Goal: Information Seeking & Learning: Learn about a topic

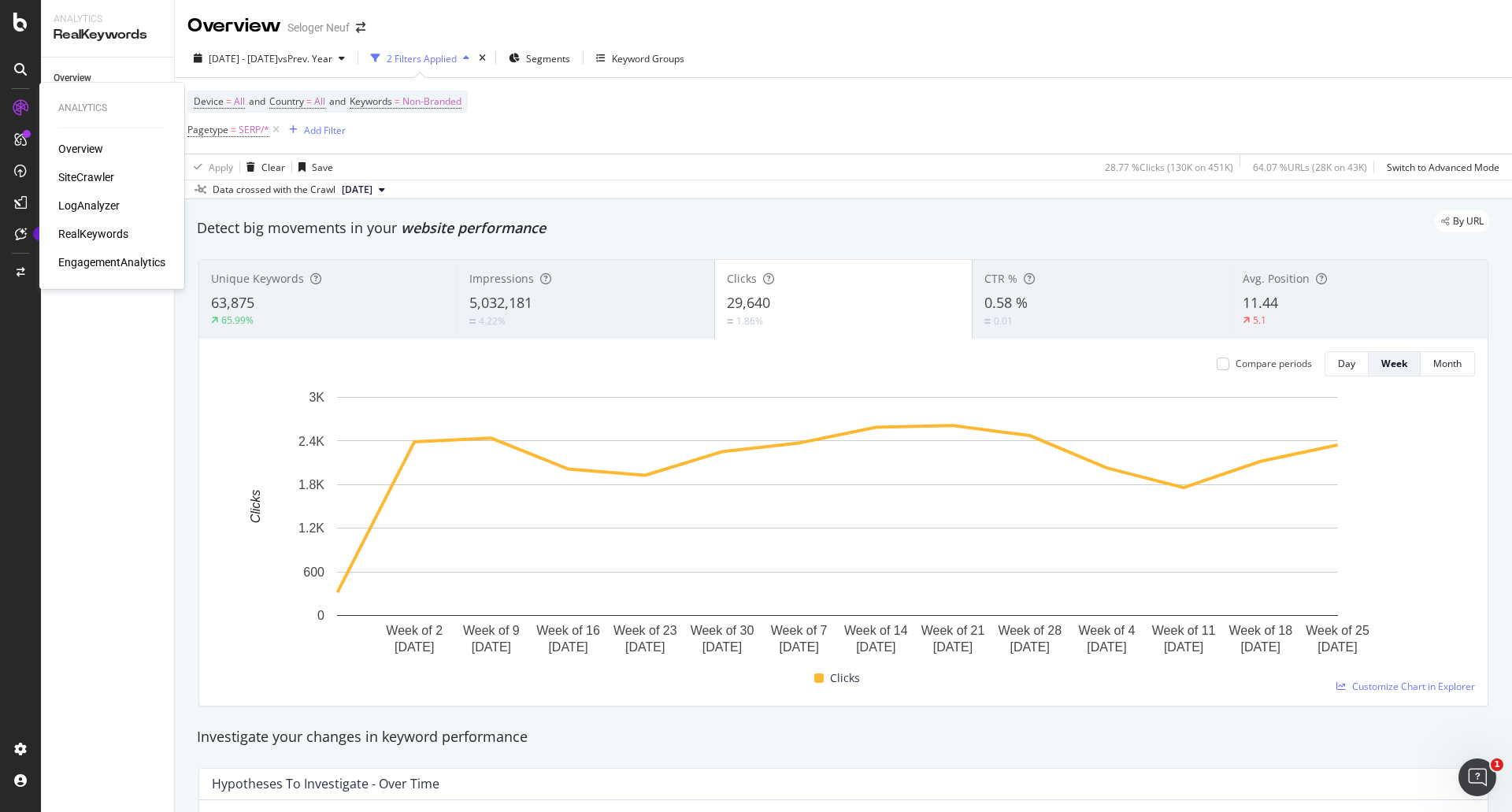
click at [76, 201] on div "LogAnalyzer" at bounding box center [88, 205] width 61 height 16
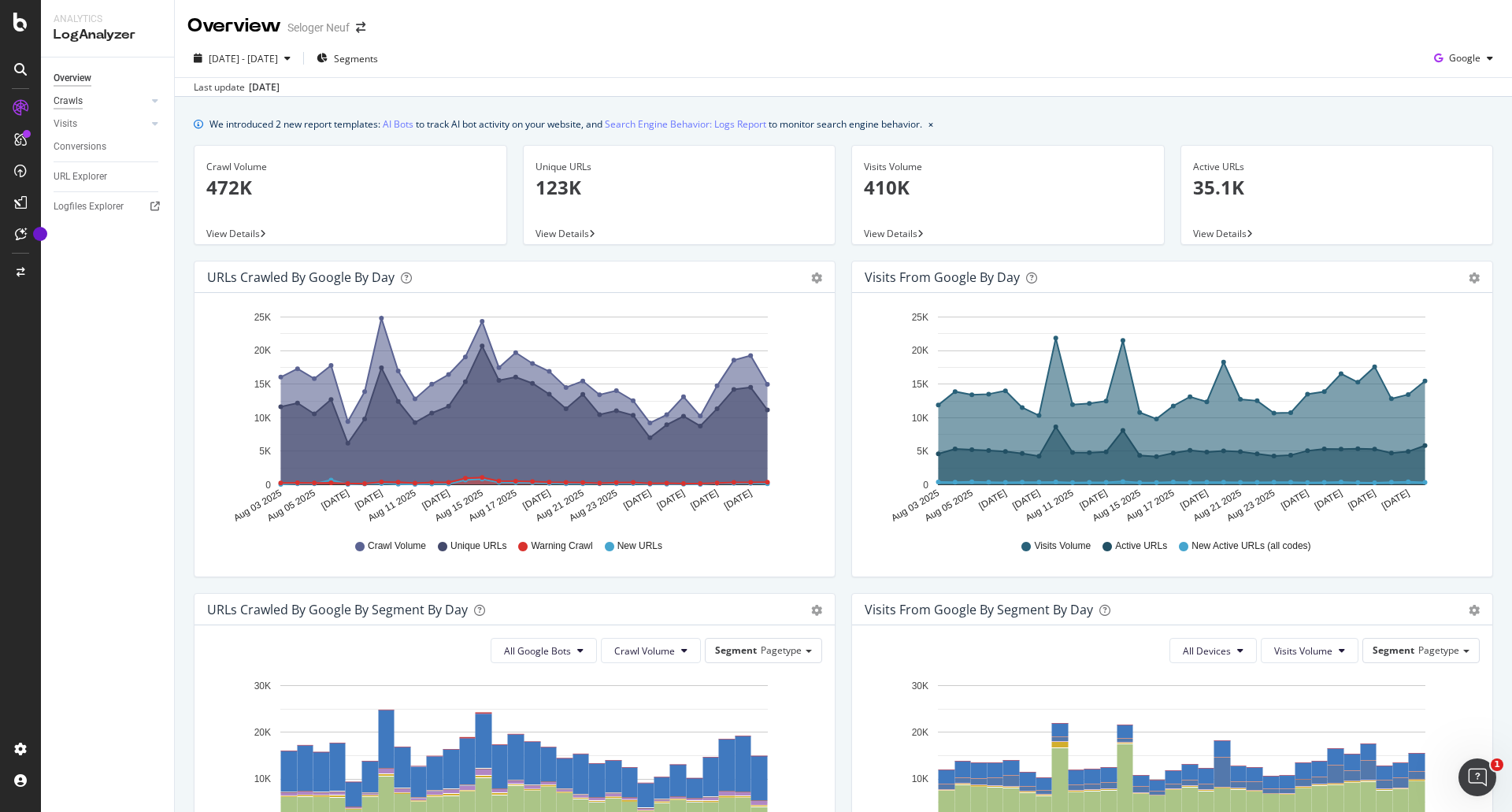
click at [76, 96] on div "Crawls" at bounding box center [68, 102] width 29 height 17
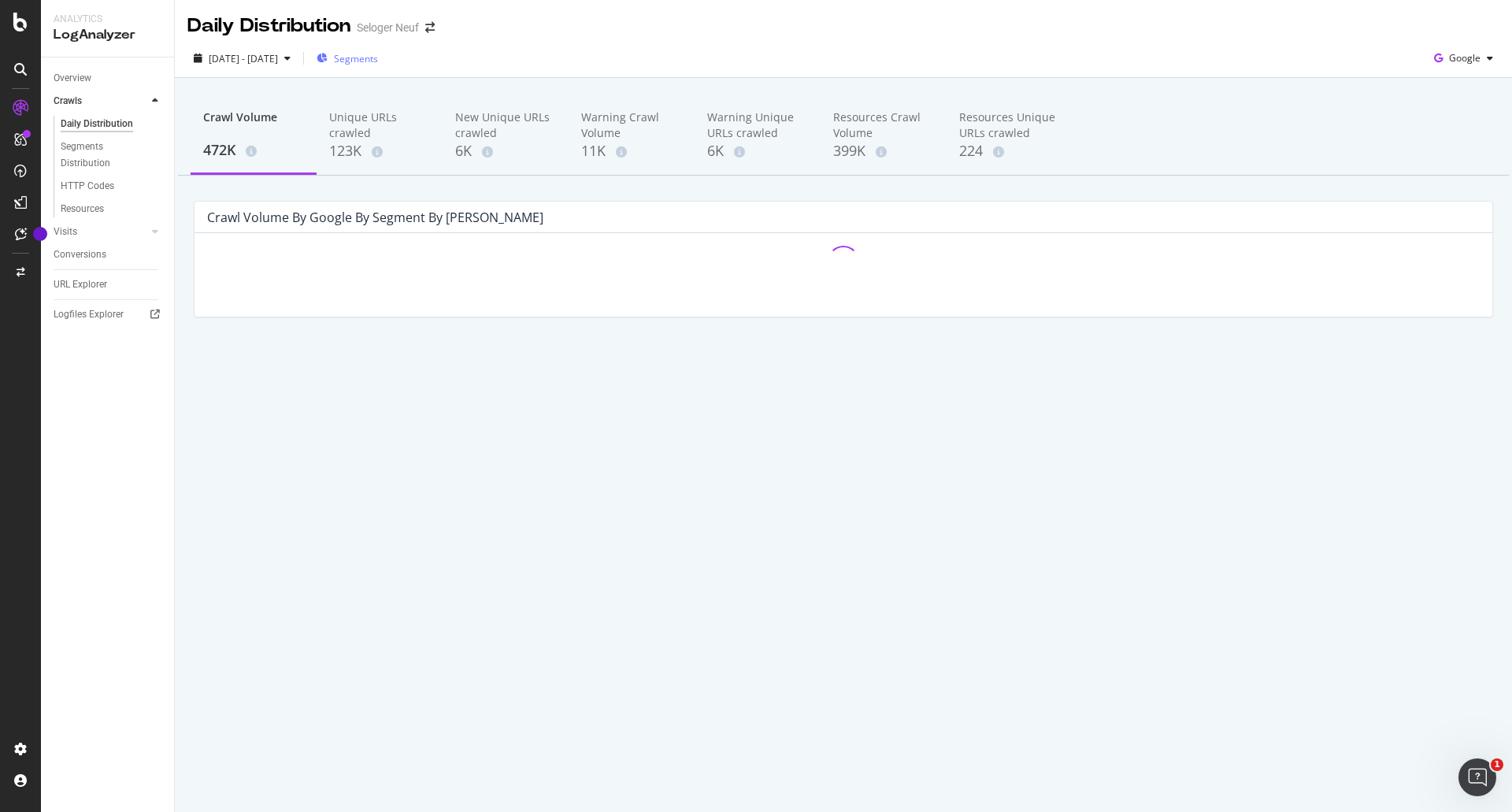
click at [375, 55] on span "Segments" at bounding box center [355, 58] width 44 height 13
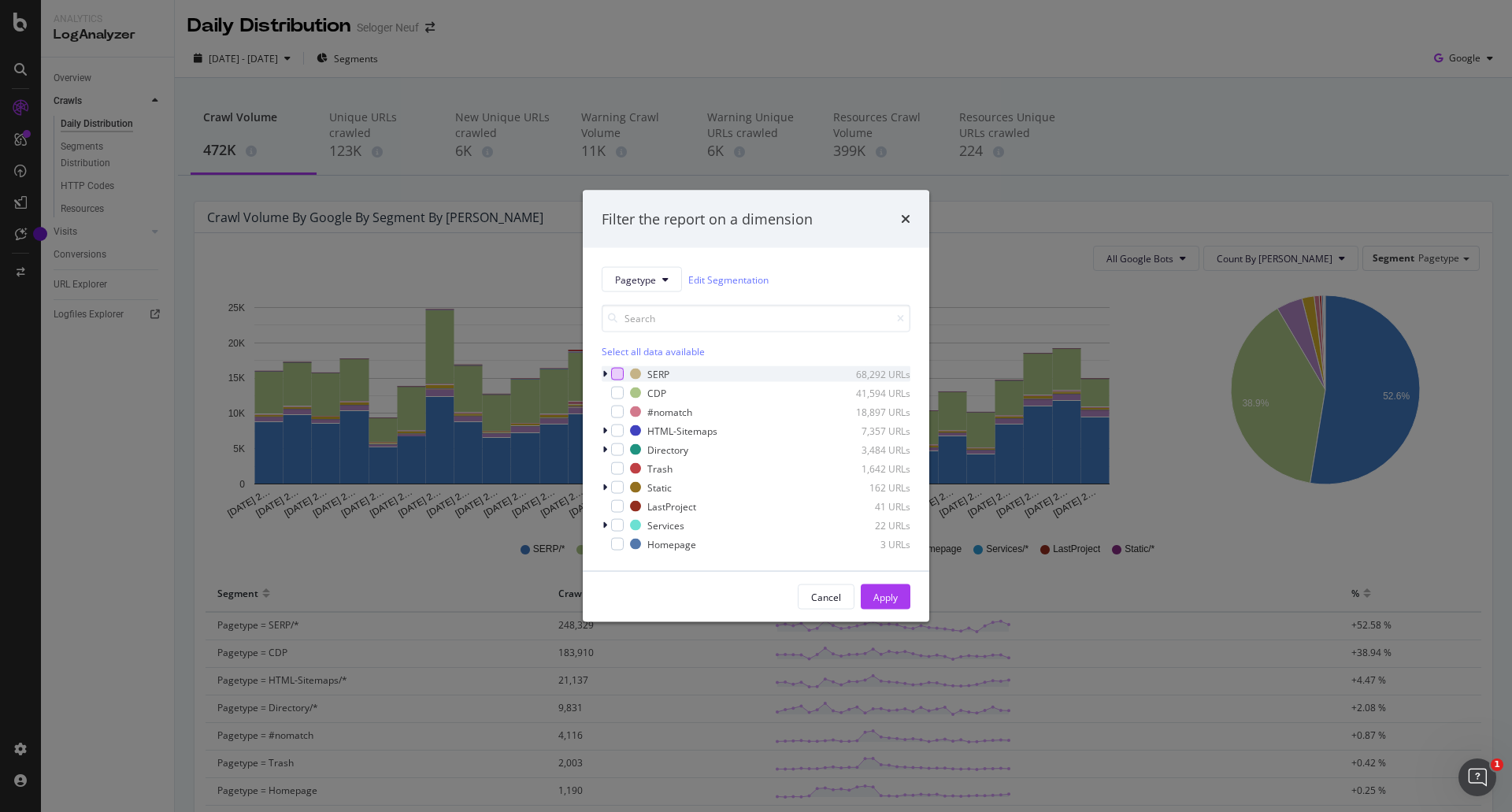
click at [619, 372] on div "modal" at bounding box center [617, 373] width 12 height 12
click at [881, 592] on div "Apply" at bounding box center [886, 596] width 24 height 13
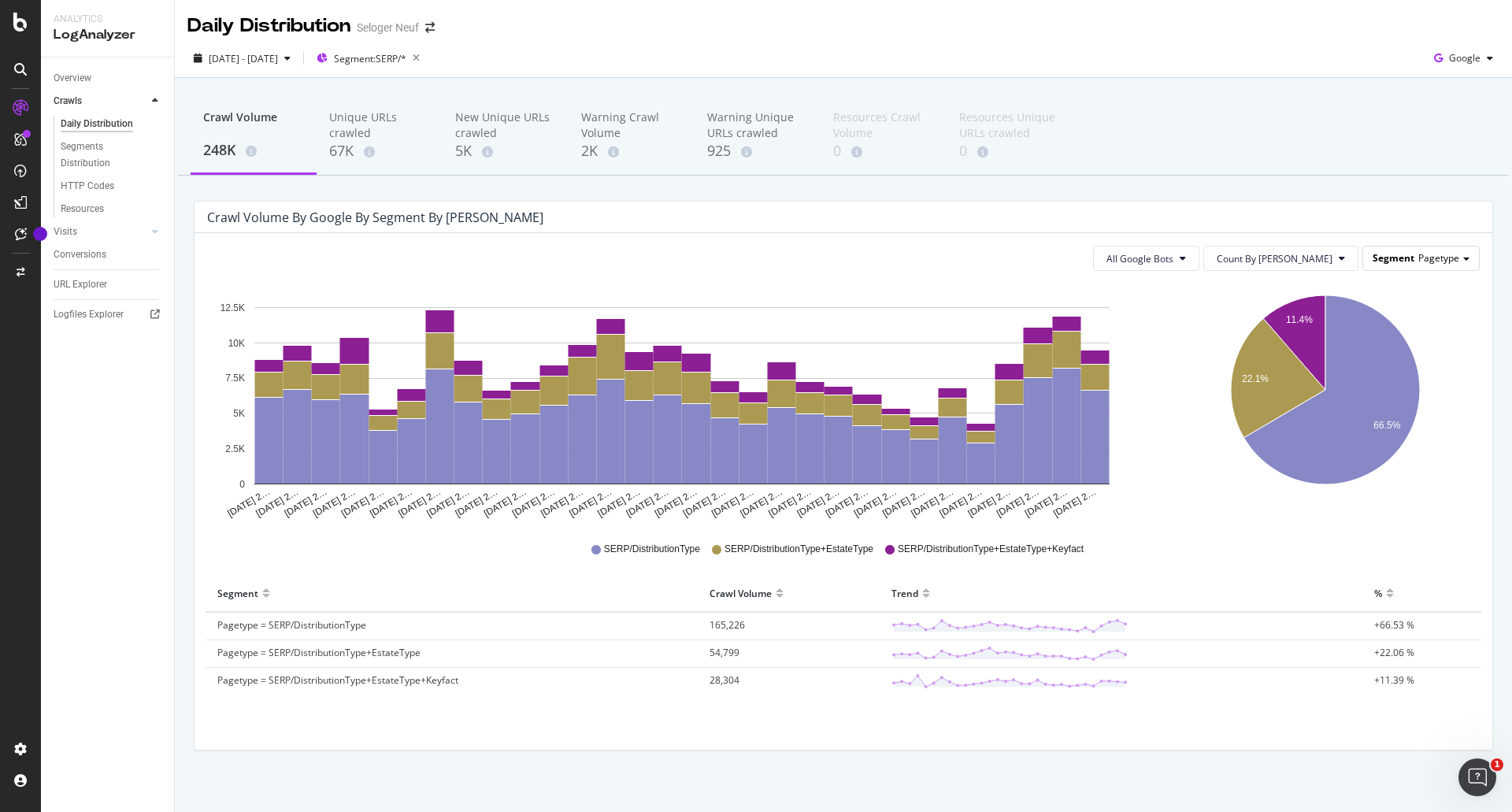
click at [1388, 264] on span "Segment" at bounding box center [1394, 258] width 41 height 13
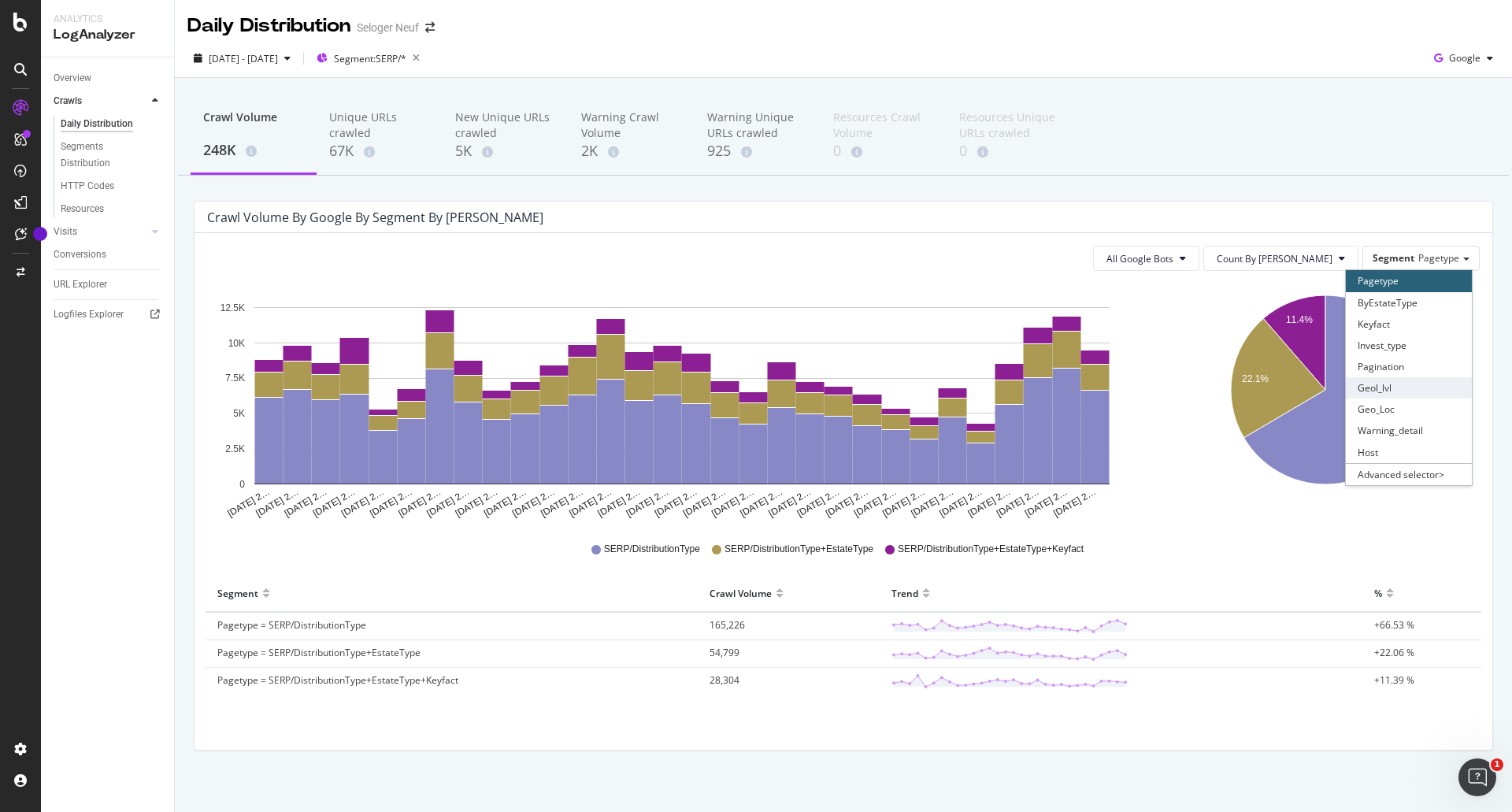
click at [1390, 385] on div "Geol_lvl" at bounding box center [1410, 387] width 126 height 22
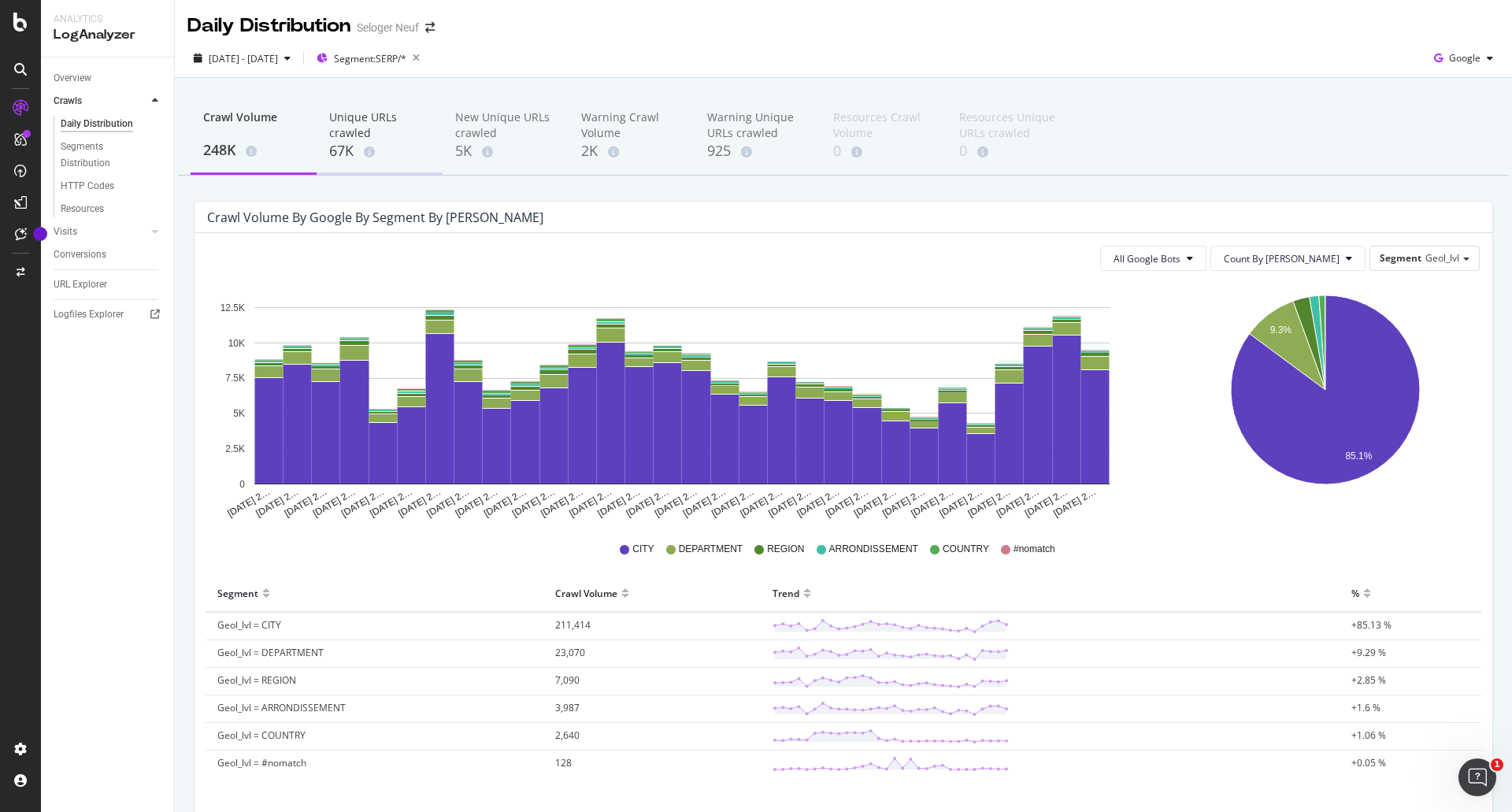
click at [344, 146] on div "67K" at bounding box center [379, 151] width 101 height 21
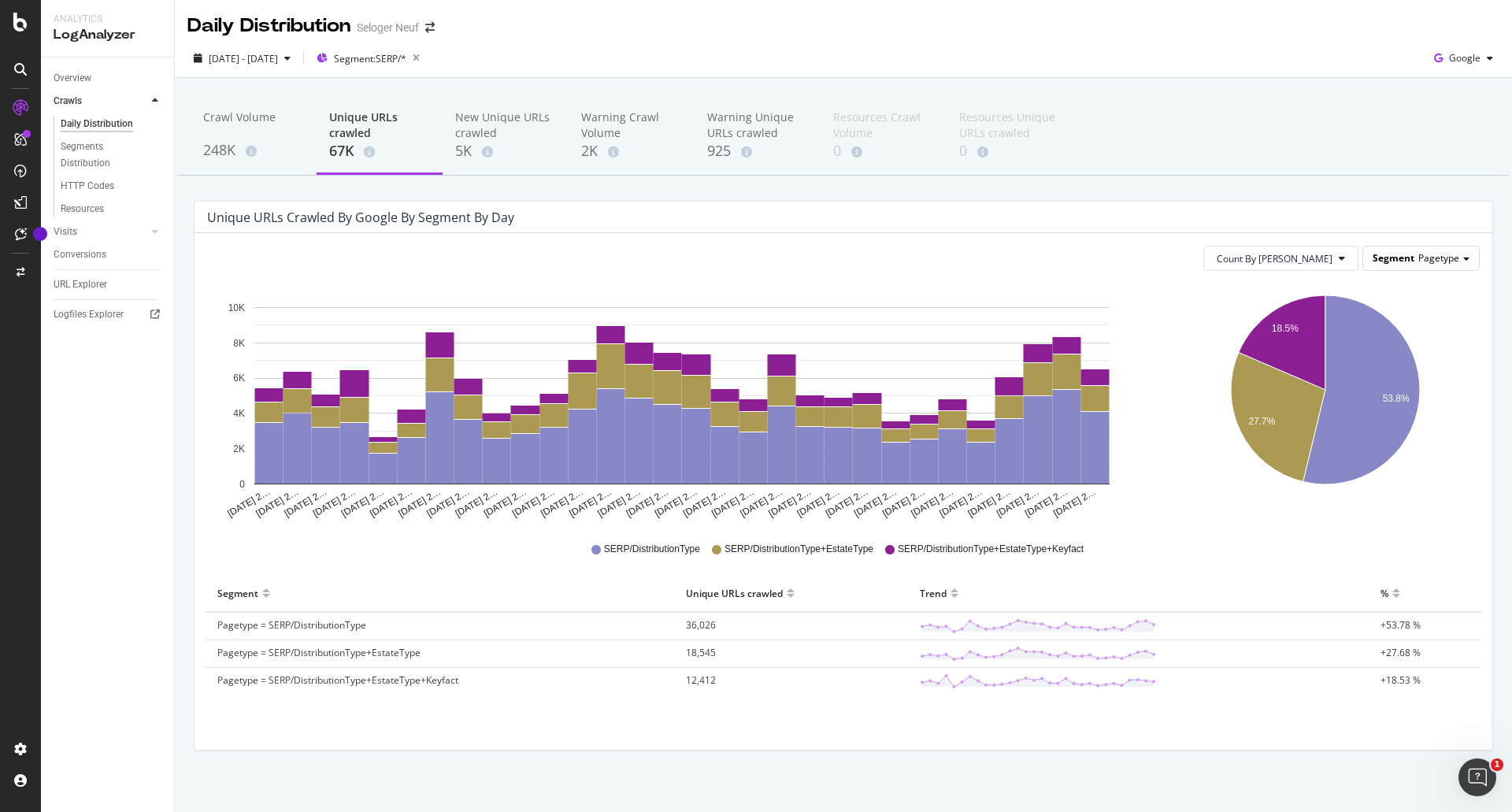
click at [1419, 256] on span "Pagetype" at bounding box center [1440, 258] width 41 height 13
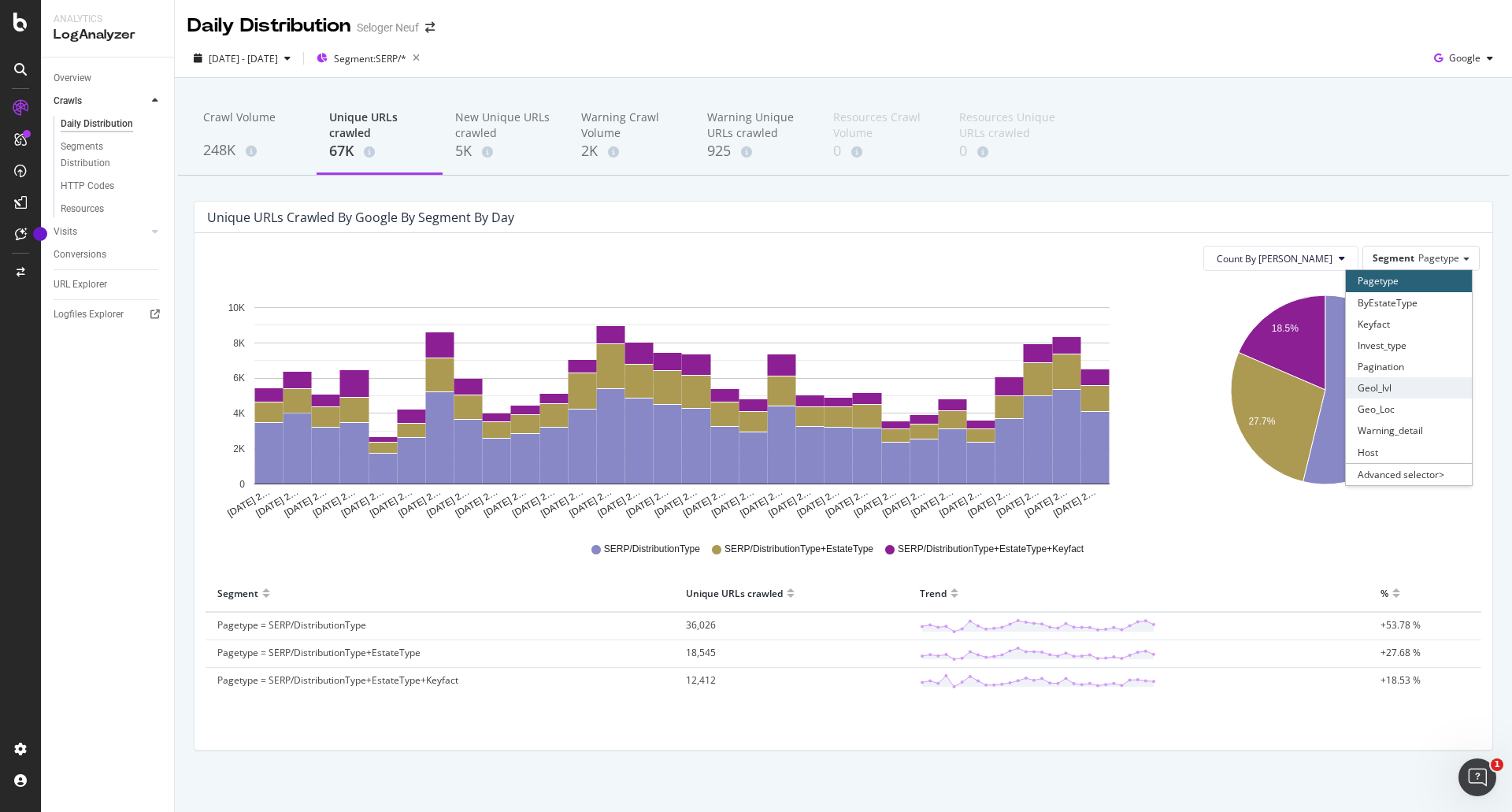
click at [1393, 389] on div "Geol_lvl" at bounding box center [1410, 387] width 126 height 22
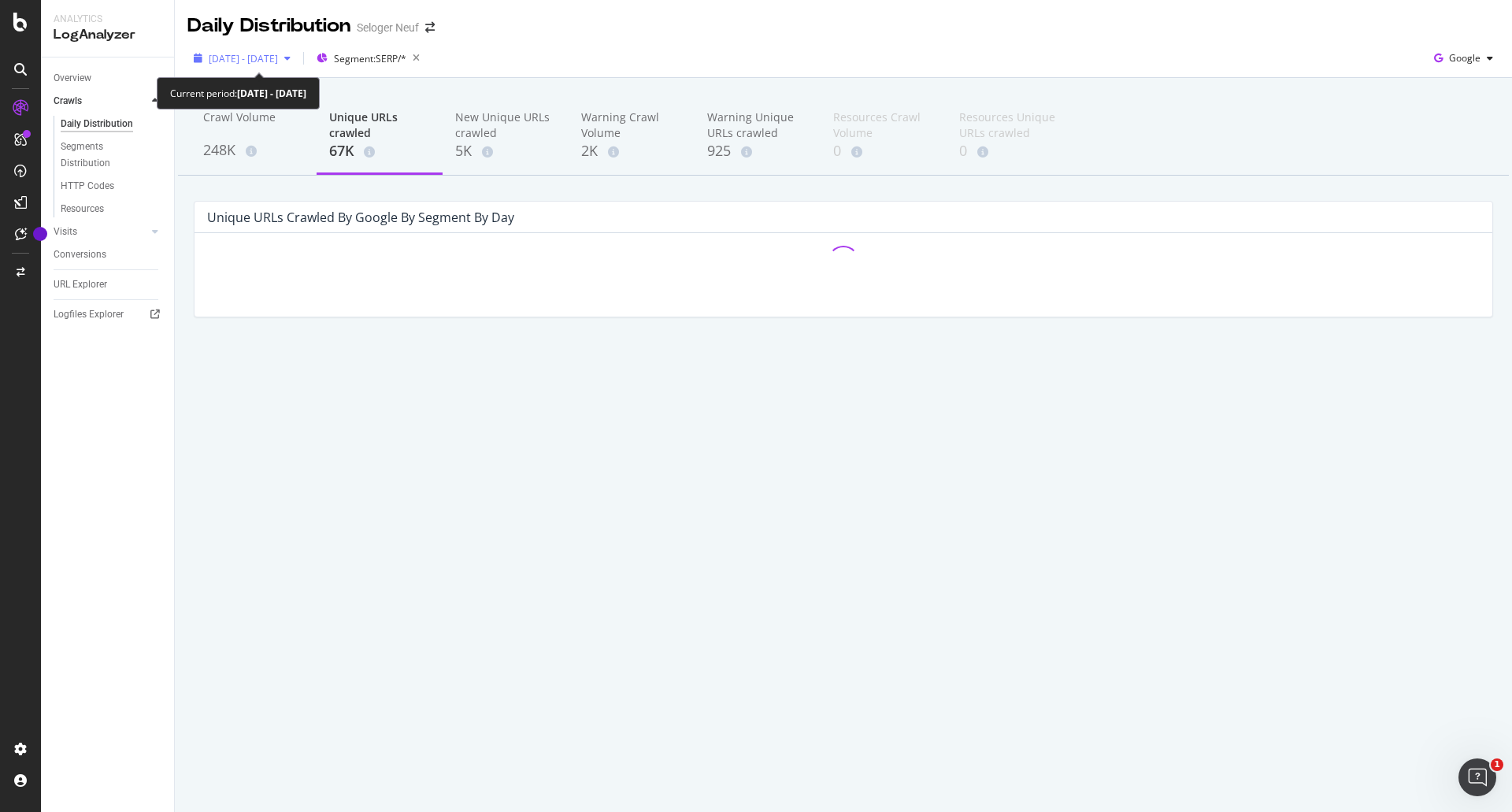
click at [253, 60] on span "[DATE] - [DATE]" at bounding box center [244, 58] width 70 height 13
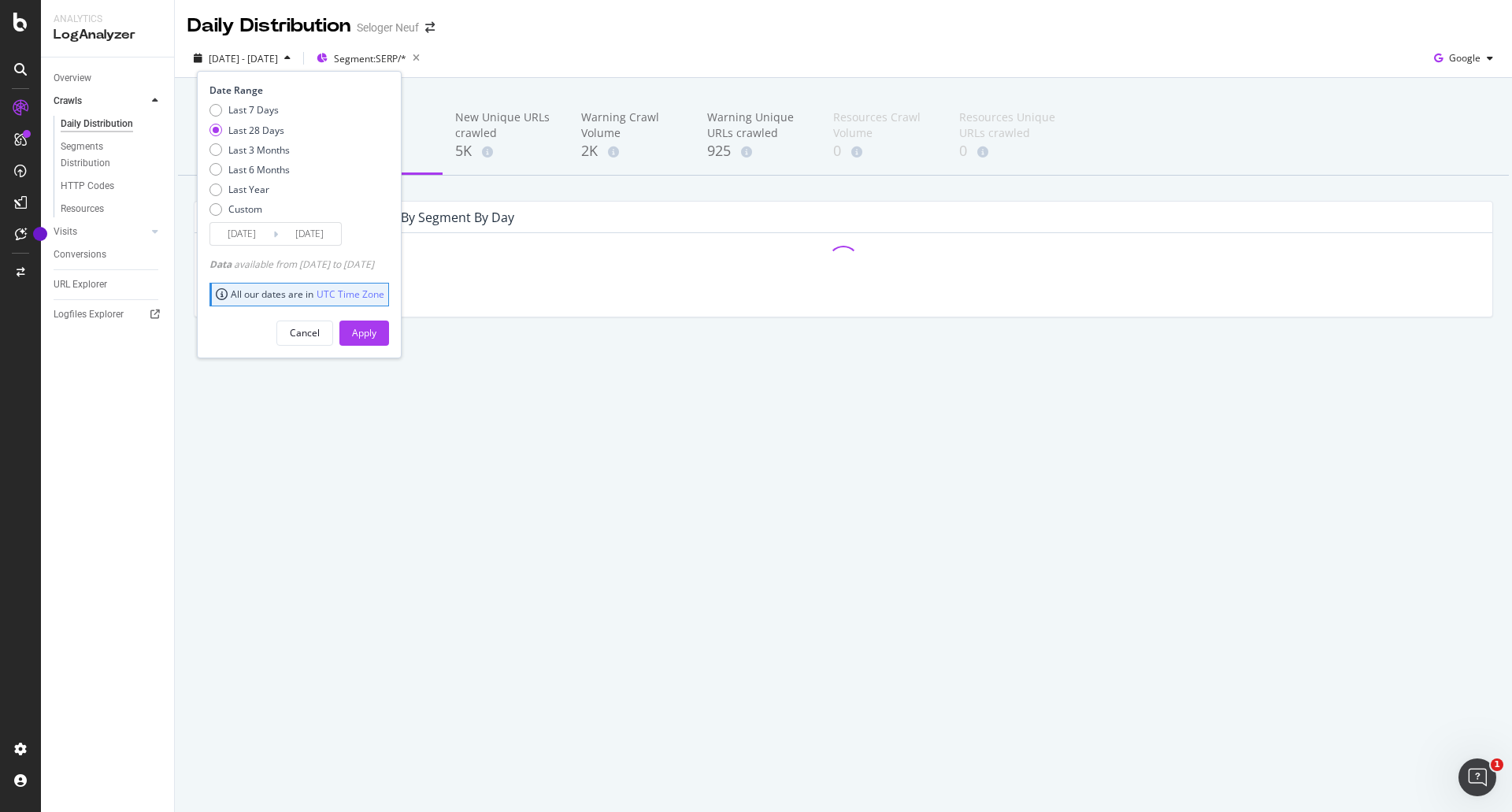
click at [240, 230] on input "[DATE]" at bounding box center [242, 233] width 63 height 22
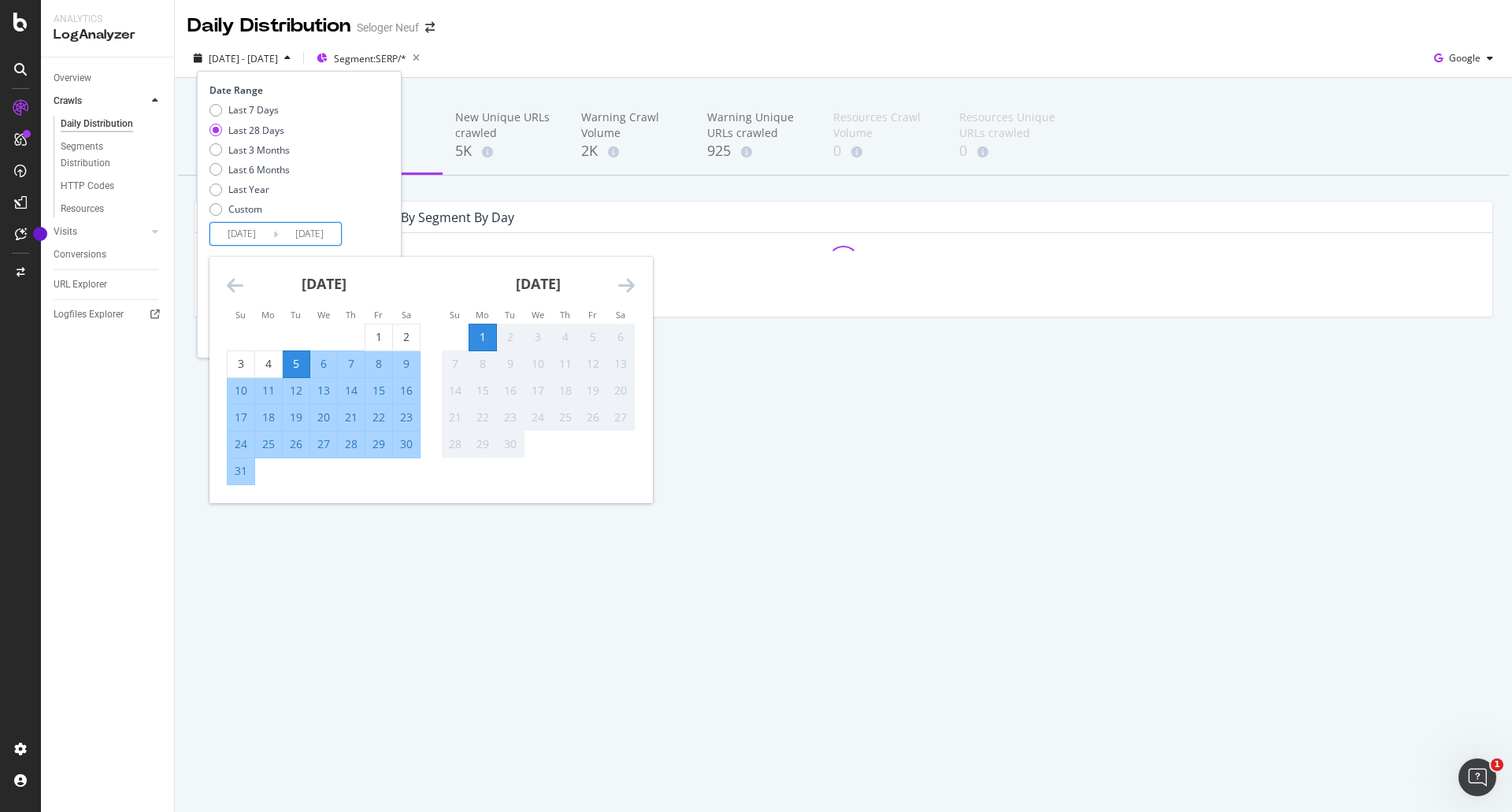
click at [228, 288] on icon "Move backward to switch to the previous month." at bounding box center [235, 285] width 17 height 19
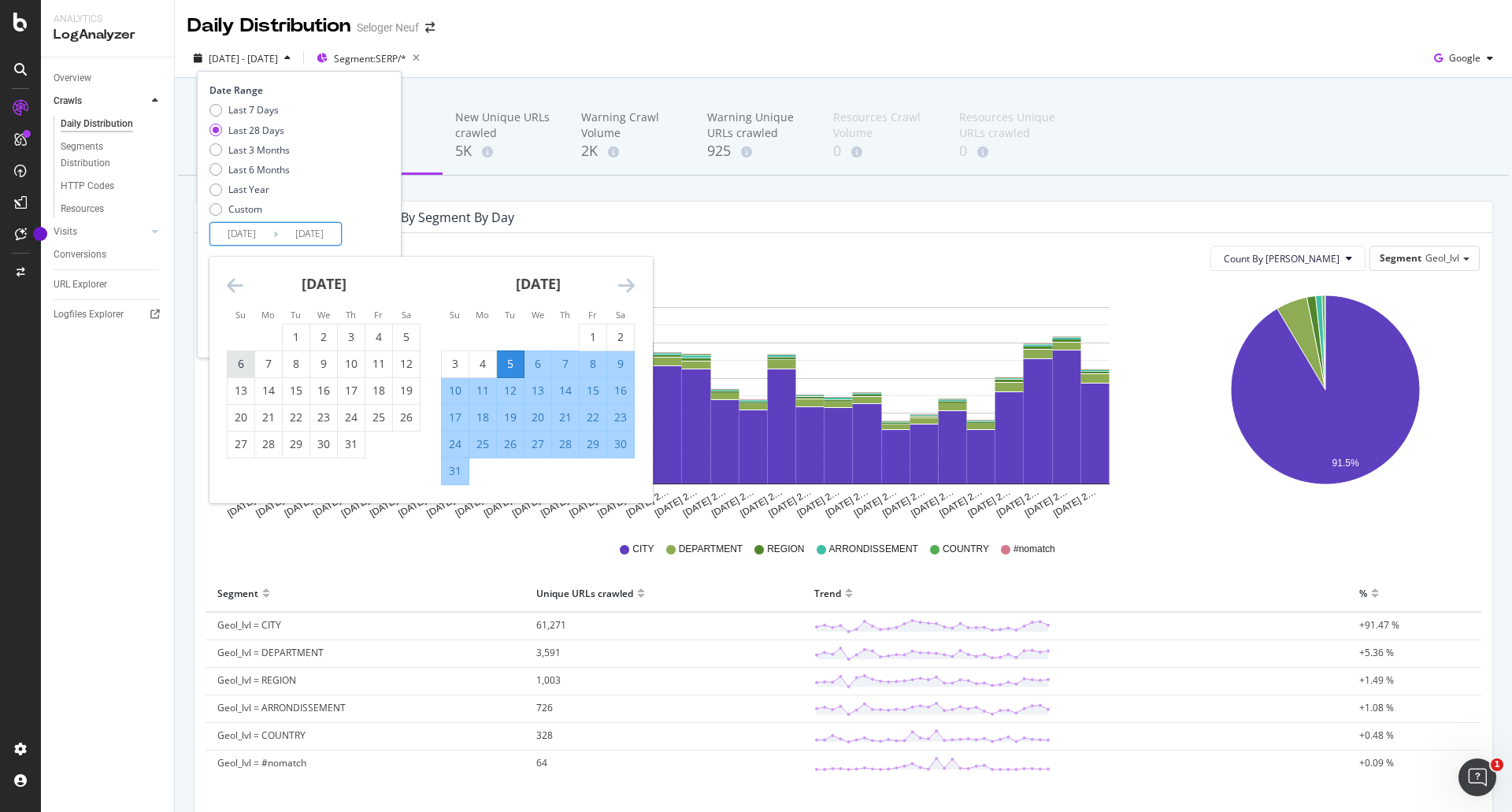
click at [238, 356] on div "6" at bounding box center [241, 364] width 26 height 16
type input "[DATE]"
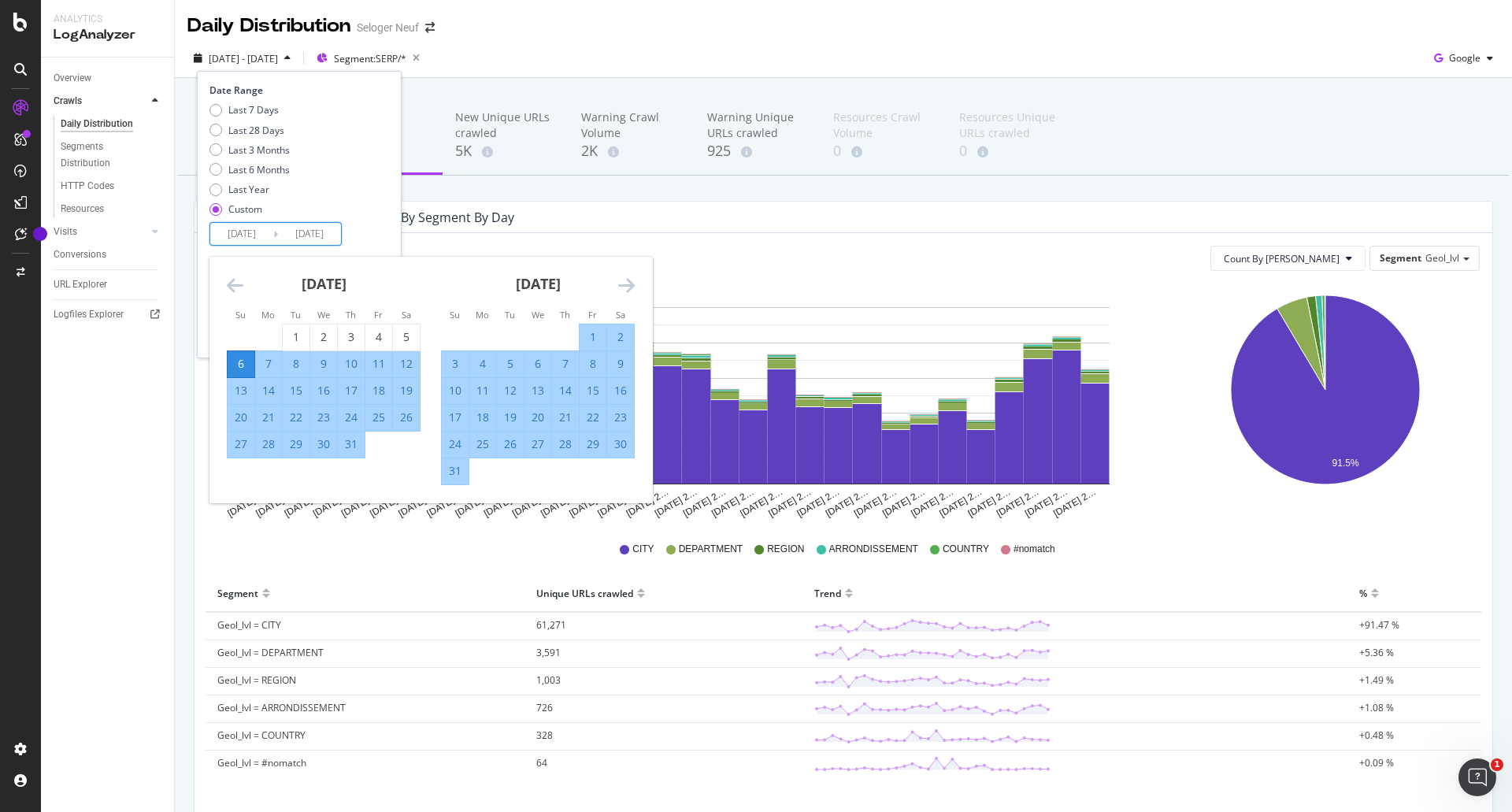
click at [411, 362] on div "12" at bounding box center [406, 364] width 26 height 16
type input "[DATE]"
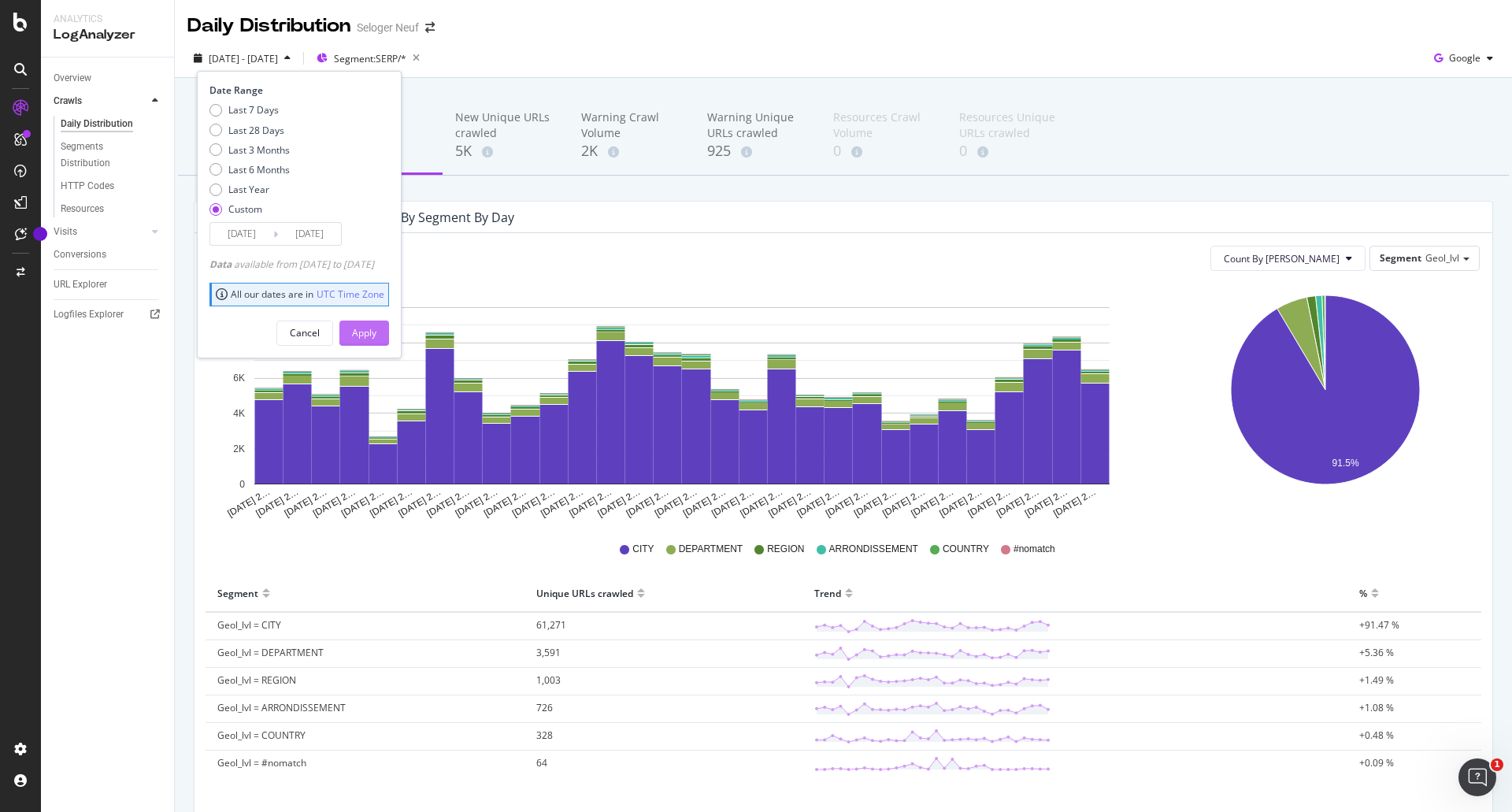
click at [376, 334] on div "Apply" at bounding box center [364, 333] width 24 height 13
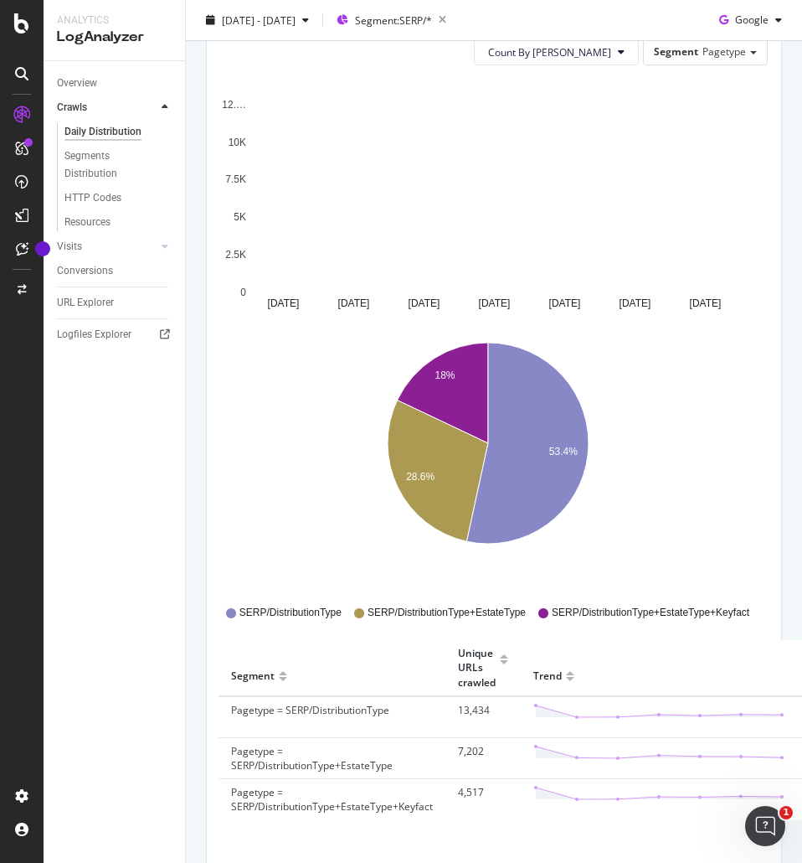
scroll to position [160, 0]
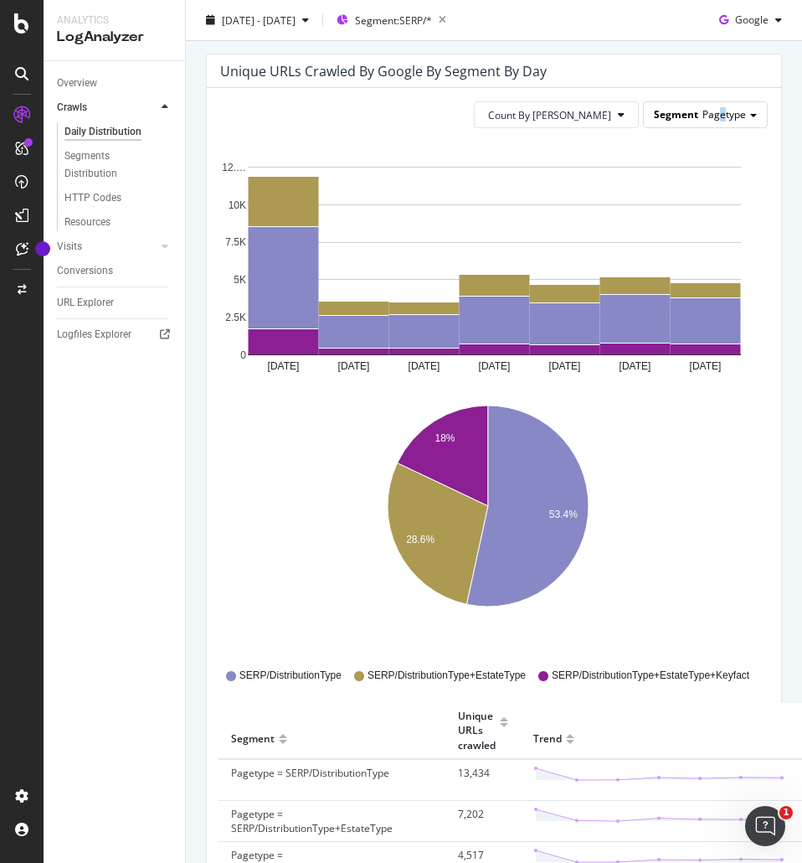
click at [710, 114] on span "Pagetype" at bounding box center [725, 114] width 44 height 14
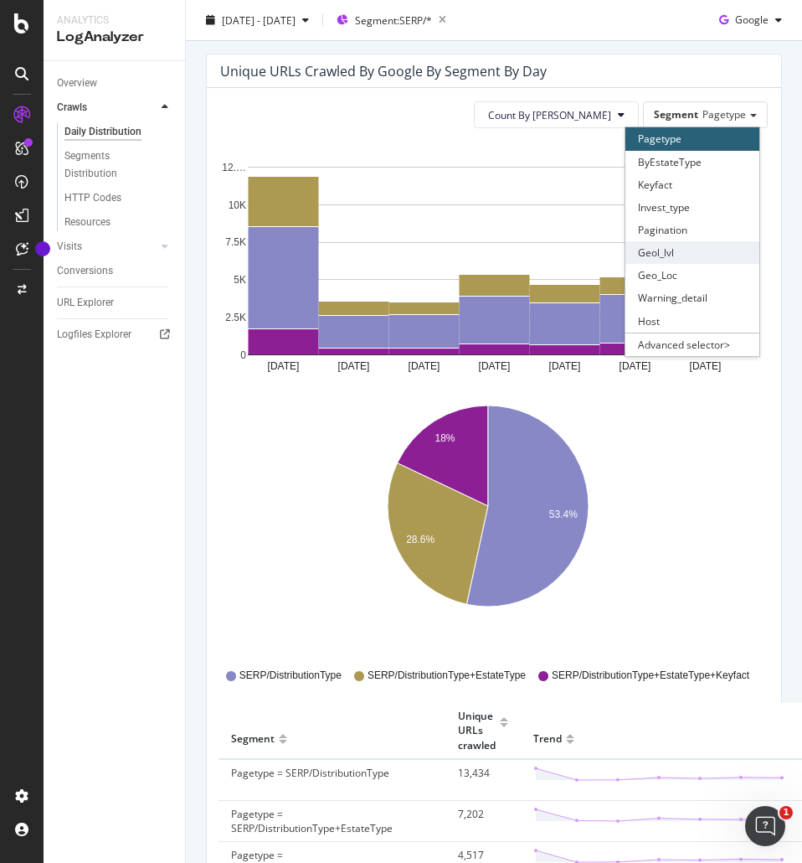
click at [671, 250] on div "Geol_lvl" at bounding box center [693, 252] width 134 height 23
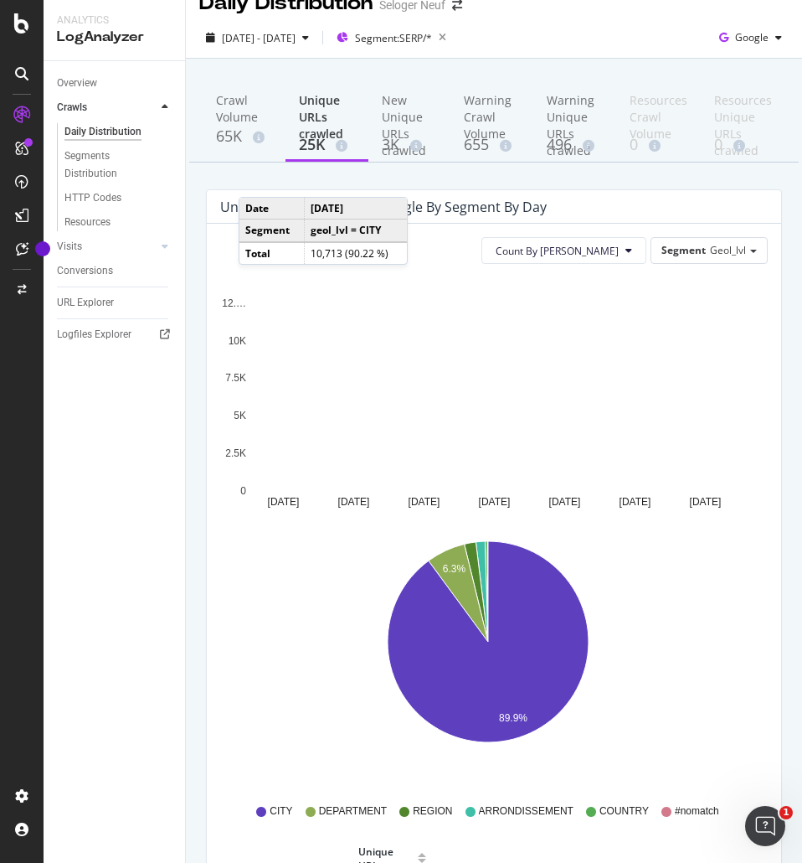
scroll to position [0, 0]
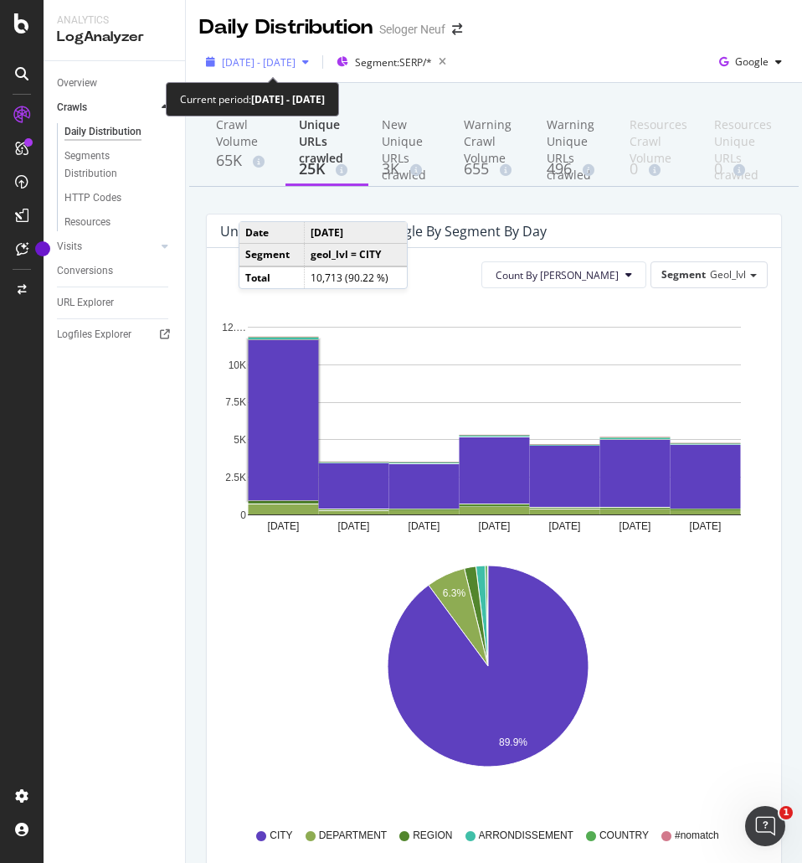
click at [271, 56] on span "[DATE] - [DATE]" at bounding box center [259, 62] width 74 height 14
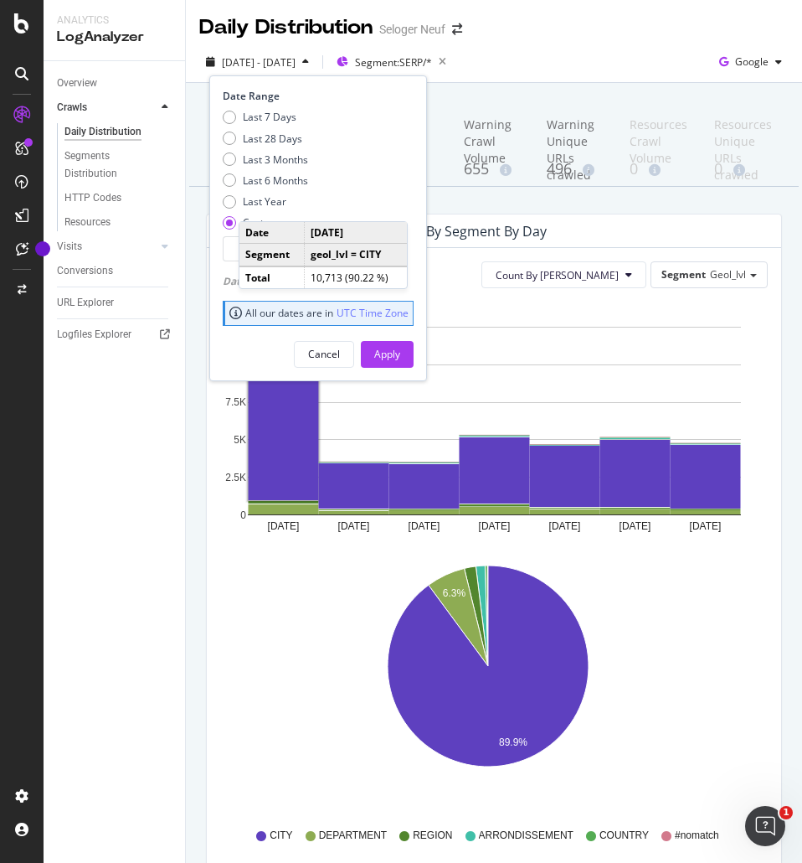
click at [232, 248] on input "[DATE]" at bounding box center [257, 248] width 67 height 23
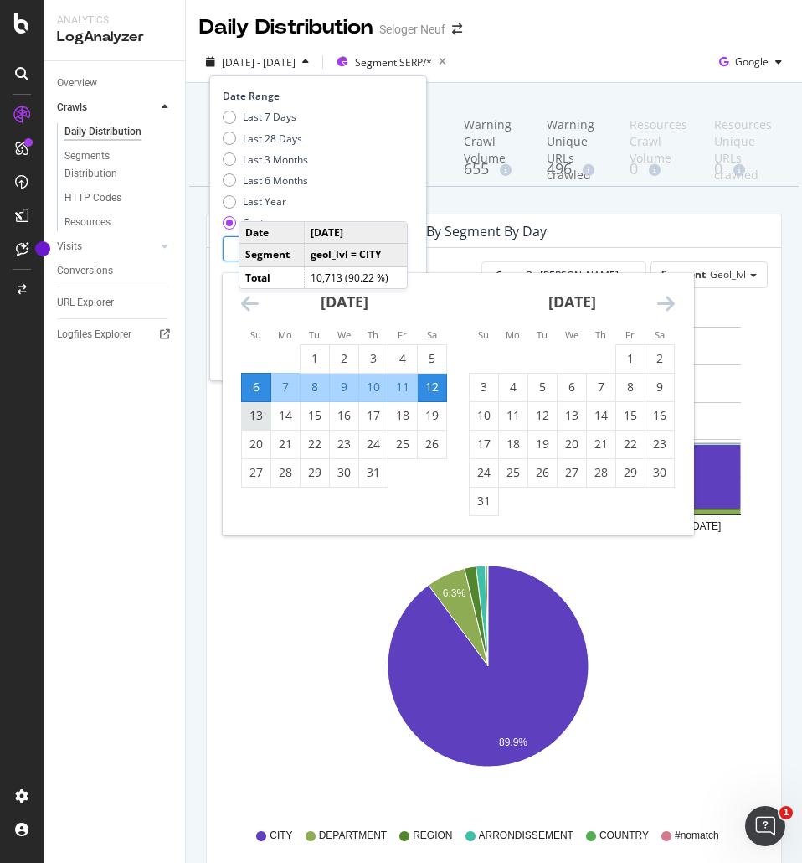
click at [254, 409] on div "13" at bounding box center [256, 415] width 28 height 17
type input "[DATE]"
click at [428, 413] on div "19" at bounding box center [432, 415] width 28 height 17
type input "[DATE]"
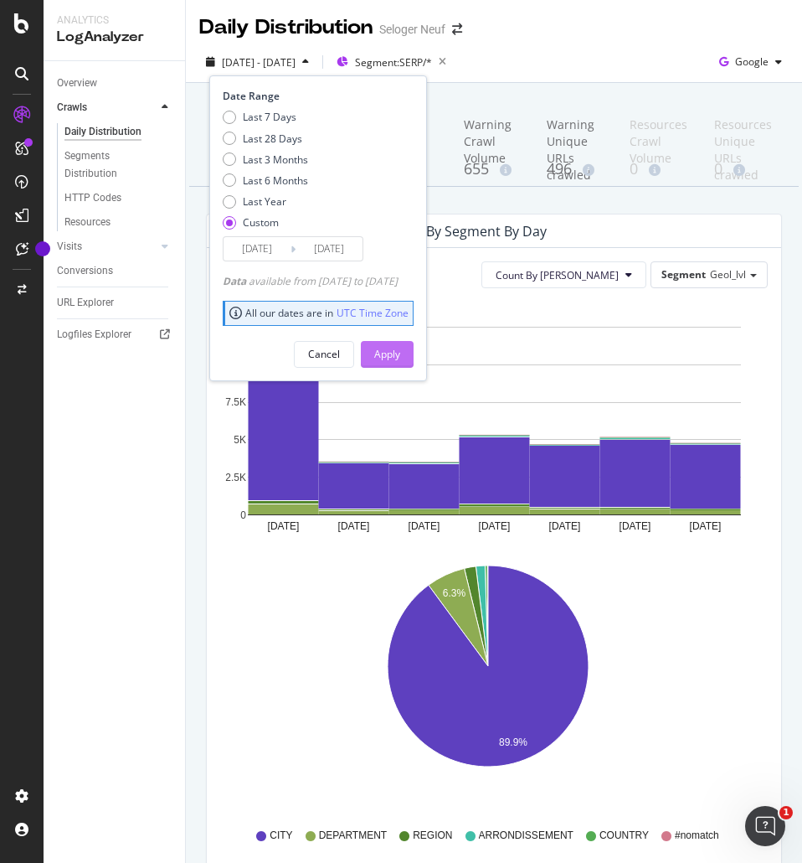
click at [400, 358] on div "Apply" at bounding box center [387, 354] width 26 height 14
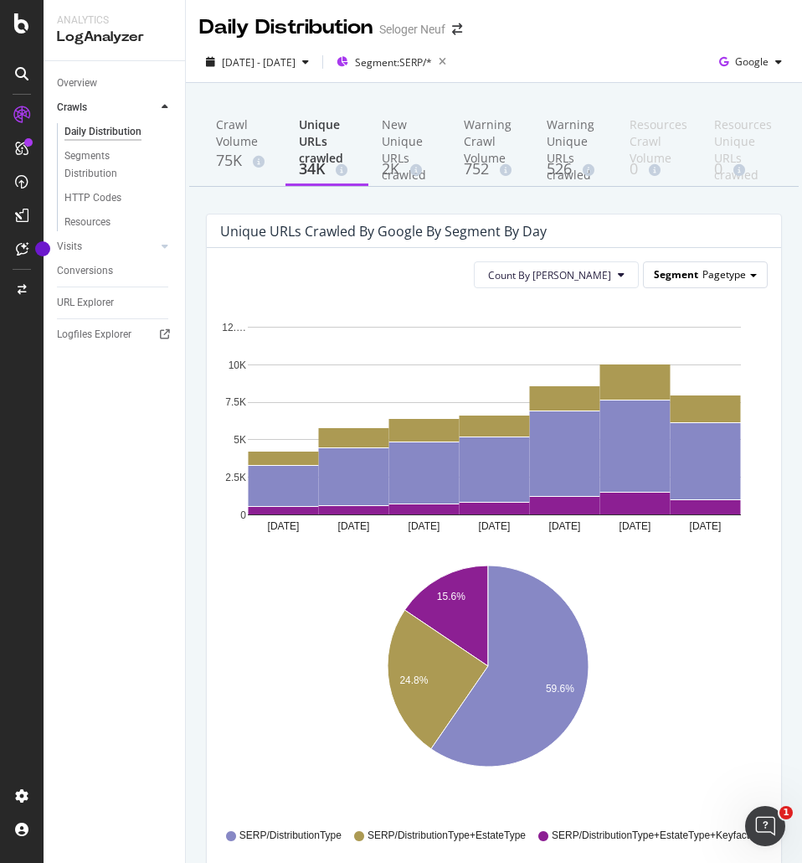
click at [703, 271] on span "Pagetype" at bounding box center [725, 274] width 44 height 14
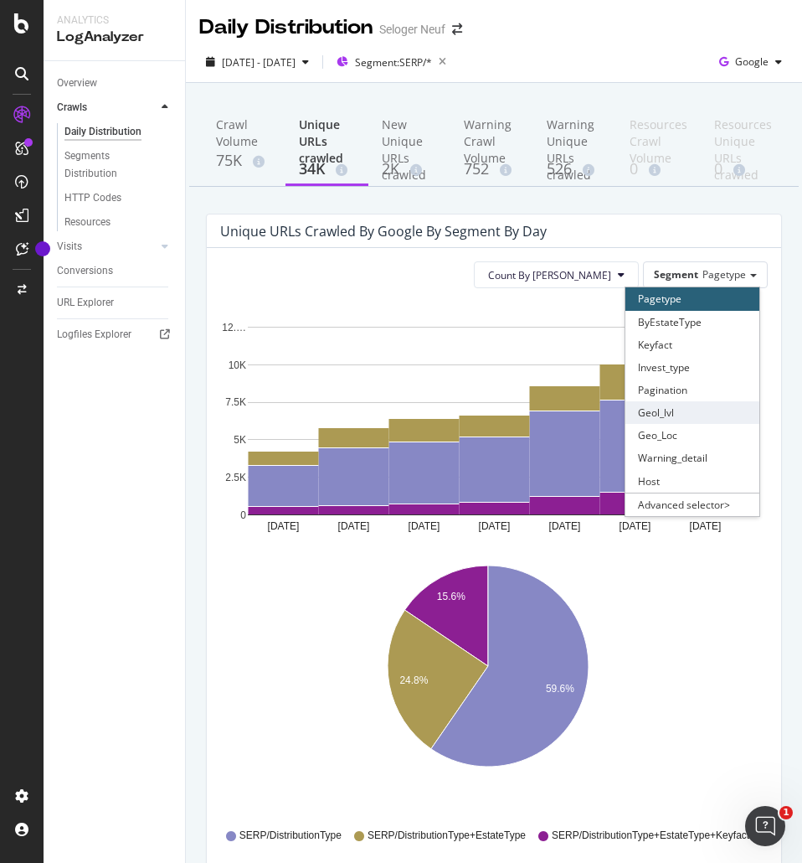
click at [679, 414] on div "Geol_lvl" at bounding box center [693, 412] width 134 height 23
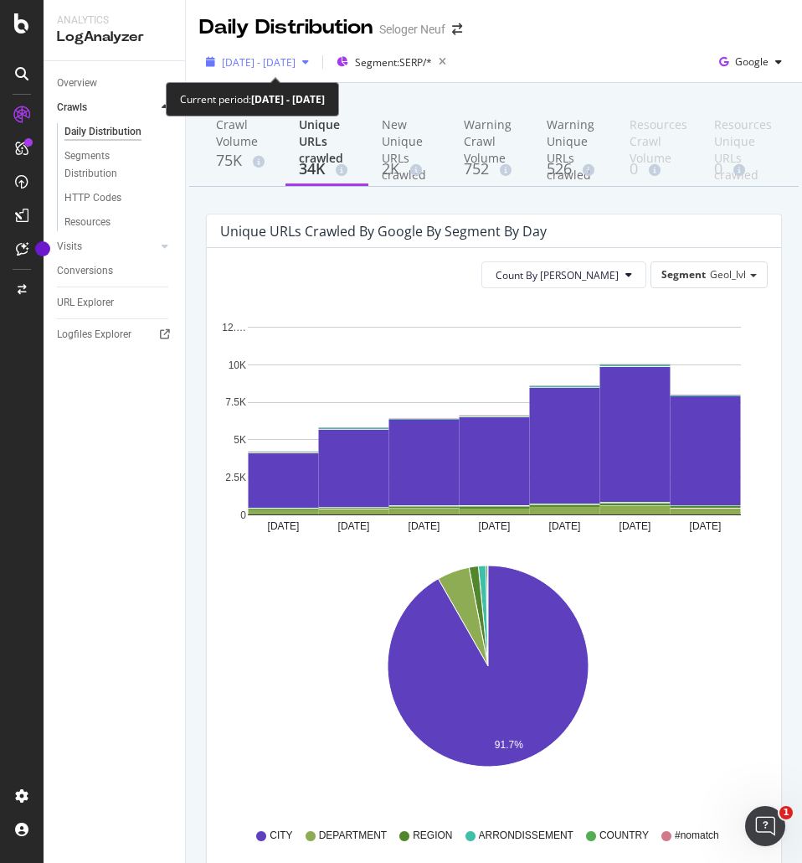
click at [296, 55] on span "[DATE] - [DATE]" at bounding box center [259, 62] width 74 height 14
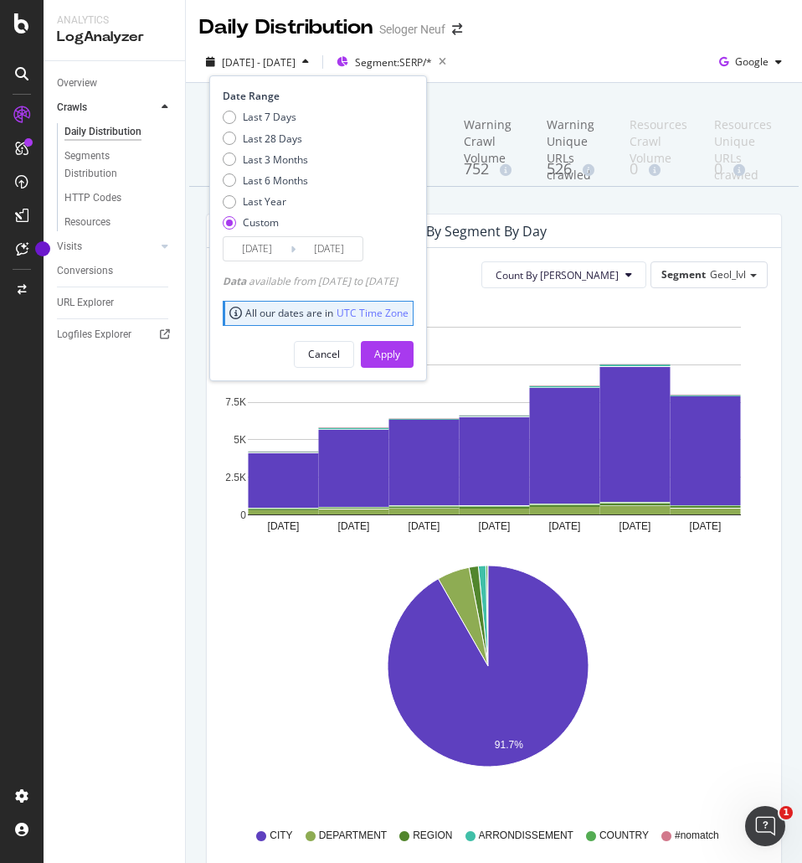
click at [265, 249] on input "[DATE]" at bounding box center [257, 248] width 67 height 23
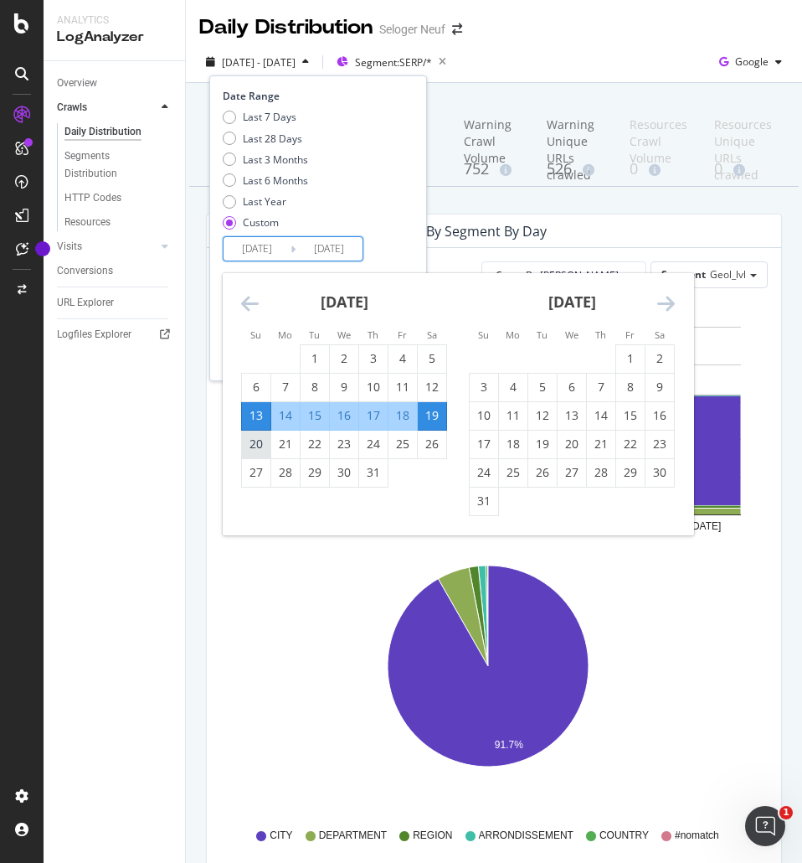
click at [262, 441] on div "20" at bounding box center [256, 444] width 28 height 17
type input "[DATE]"
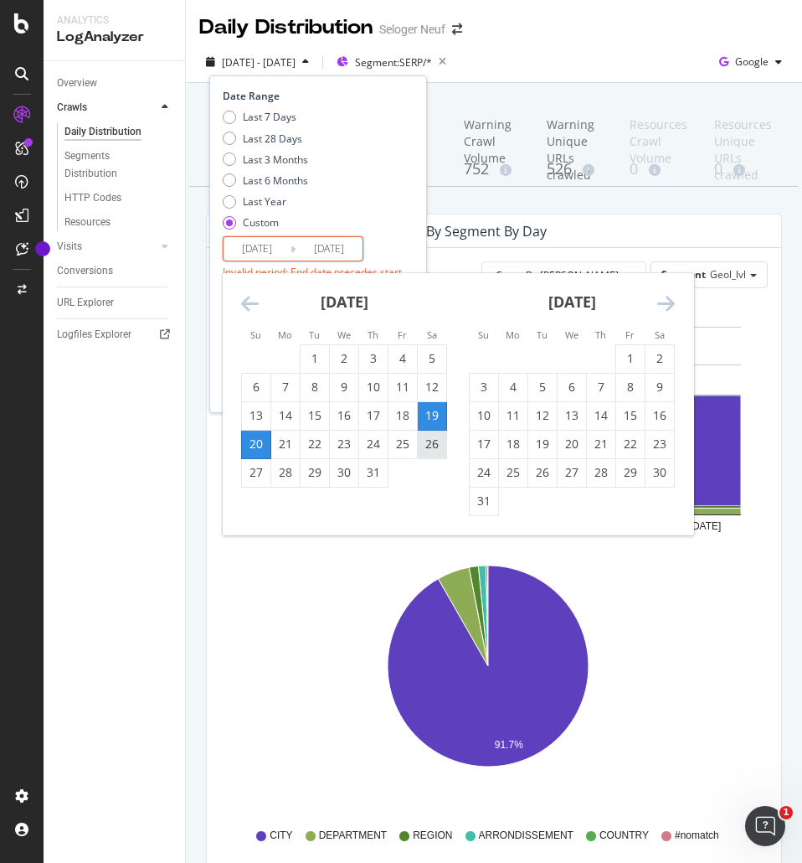
click at [444, 451] on div "26" at bounding box center [432, 444] width 28 height 17
type input "[DATE]"
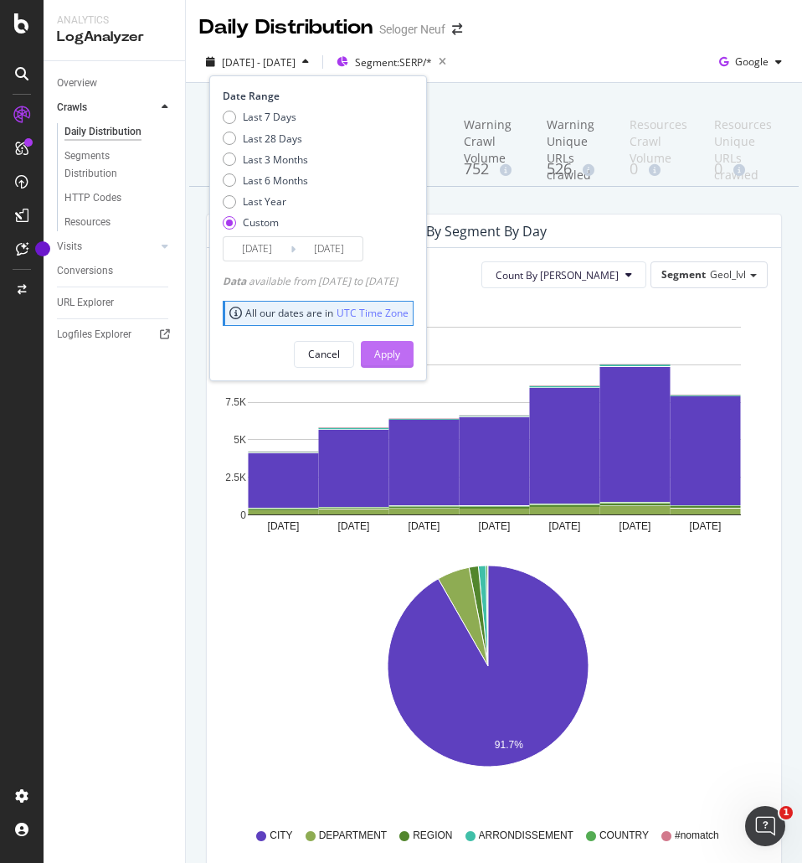
click at [400, 362] on div "Apply" at bounding box center [387, 354] width 26 height 25
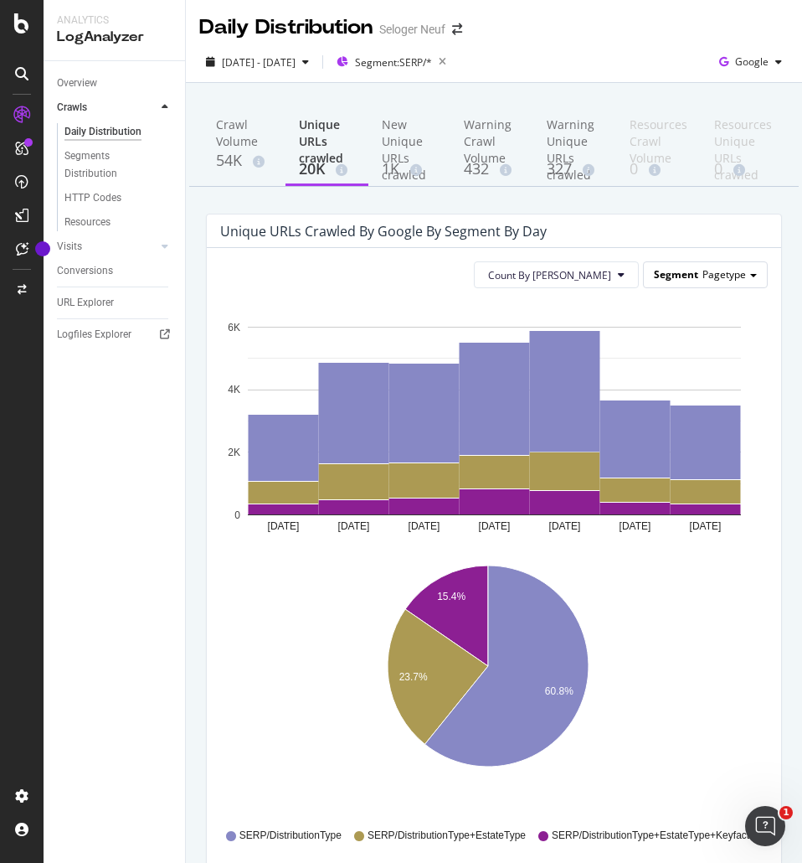
click at [703, 269] on span "Pagetype" at bounding box center [725, 274] width 44 height 14
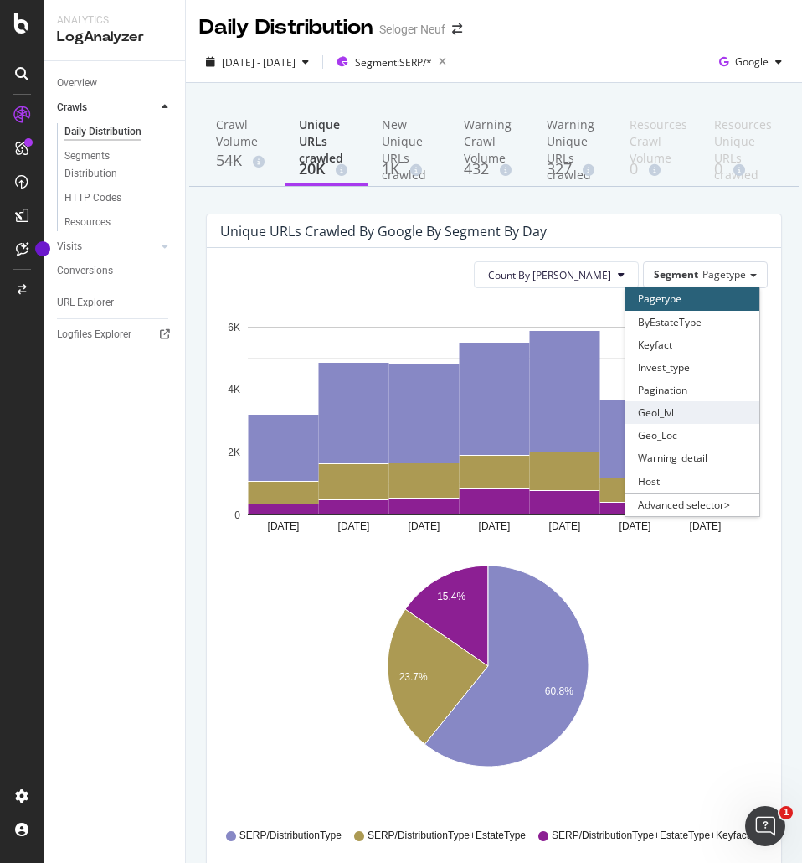
click at [653, 414] on div "Geol_lvl" at bounding box center [693, 412] width 134 height 23
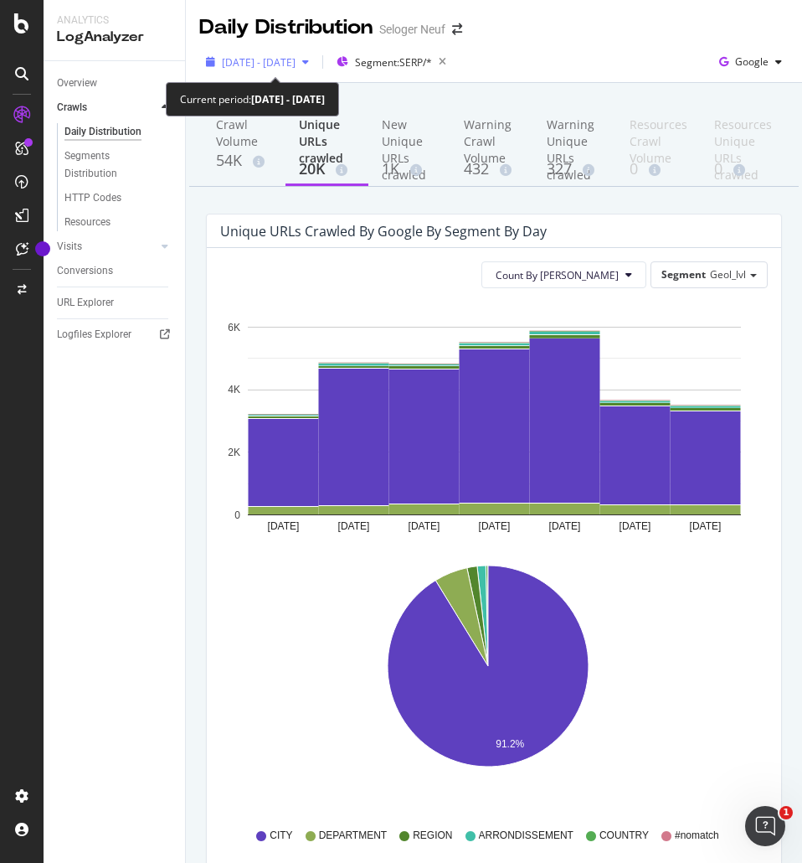
click at [276, 59] on span "[DATE] - [DATE]" at bounding box center [259, 62] width 74 height 14
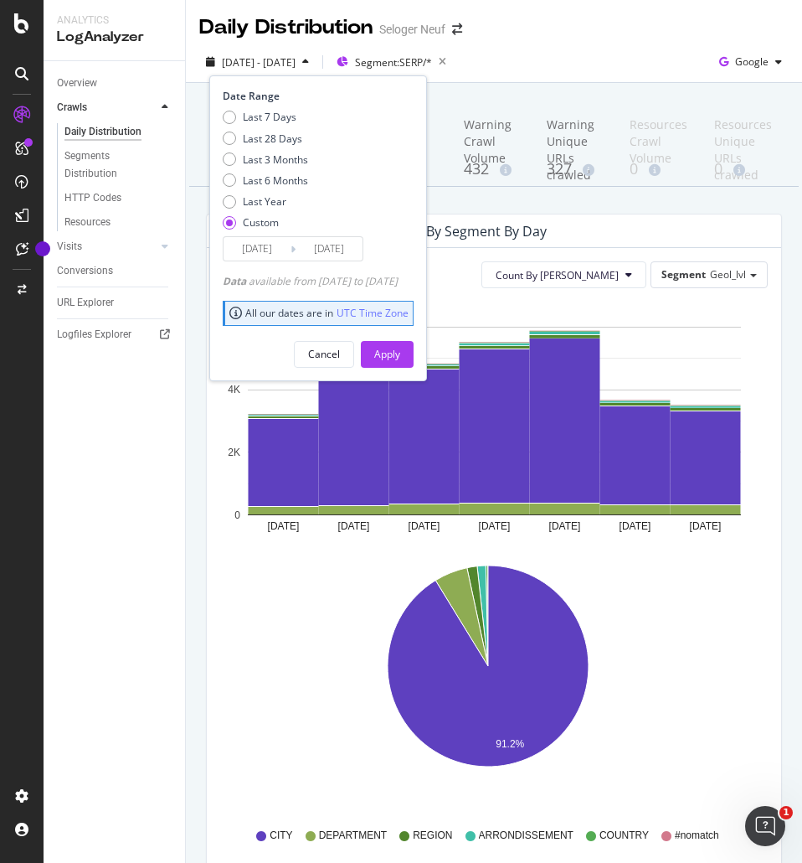
click at [261, 239] on input "[DATE]" at bounding box center [257, 248] width 67 height 23
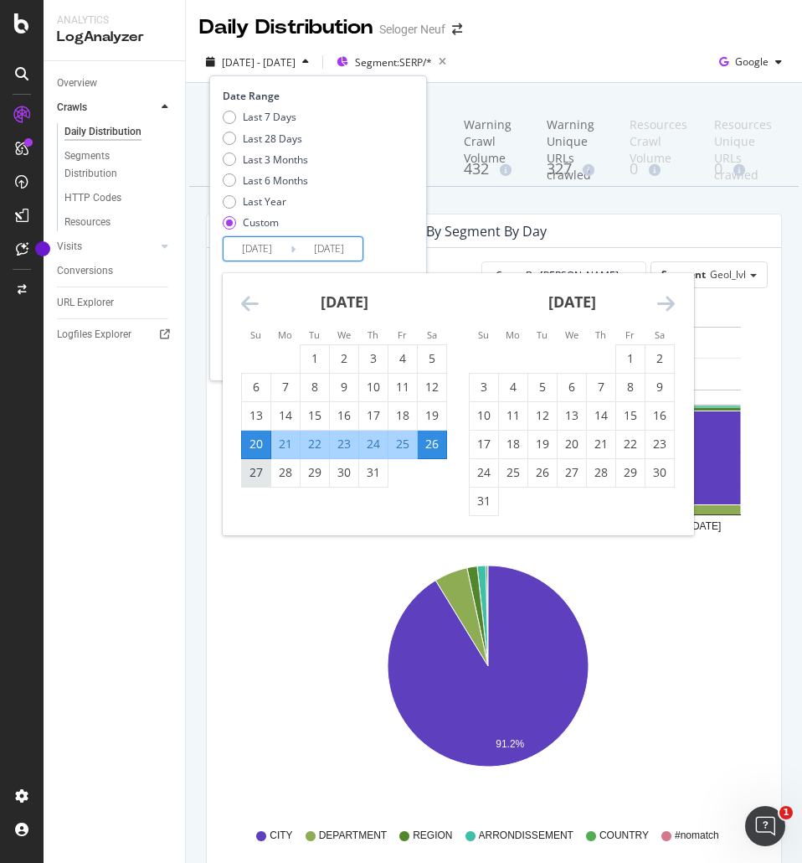
click at [253, 475] on div "27" at bounding box center [256, 472] width 28 height 17
type input "[DATE]"
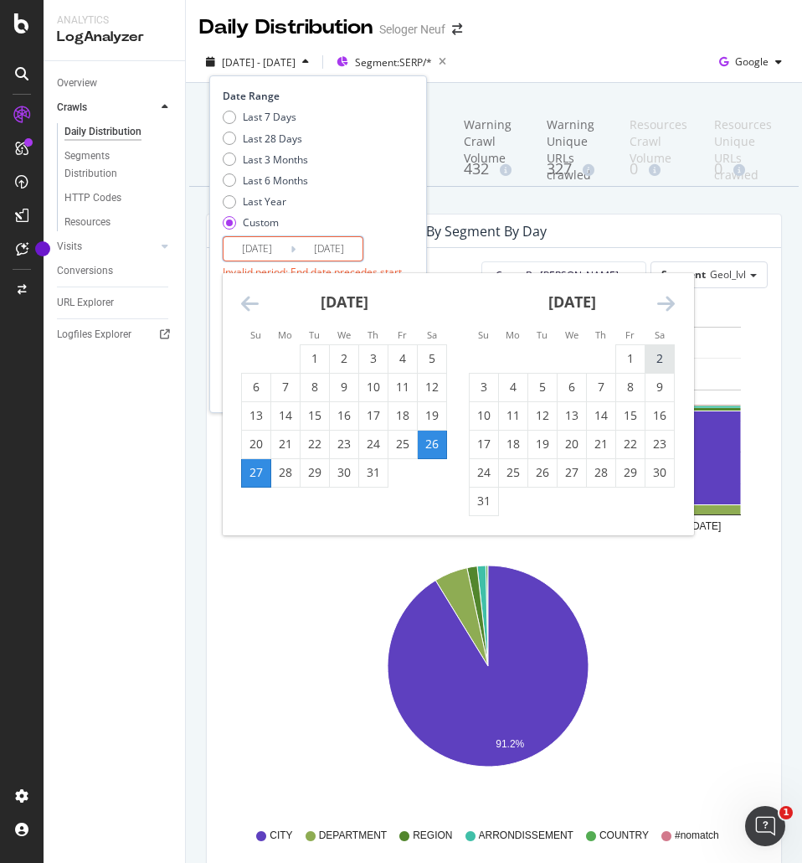
click at [674, 351] on div "[DATE] 1 2 3 4 5 6 7 8 9 10 11 12 13 14 15 16 17 18 19 20 21 22 23 24 25 26 27 …" at bounding box center [572, 394] width 228 height 243
click at [672, 349] on div "2" at bounding box center [660, 359] width 28 height 28
type input "[DATE]"
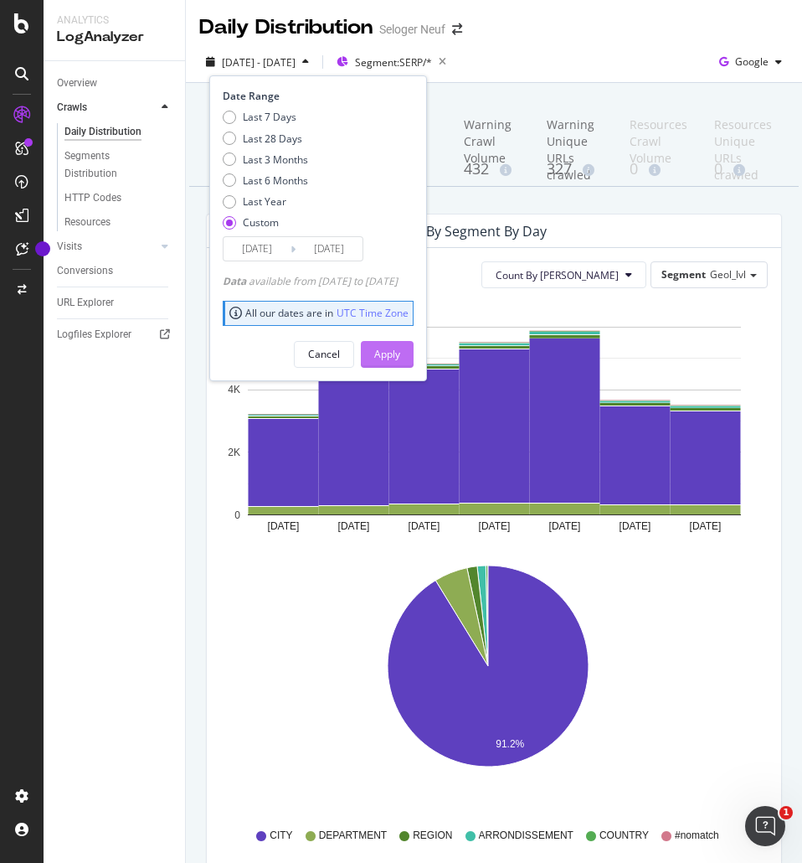
click at [400, 348] on div "Apply" at bounding box center [387, 354] width 26 height 14
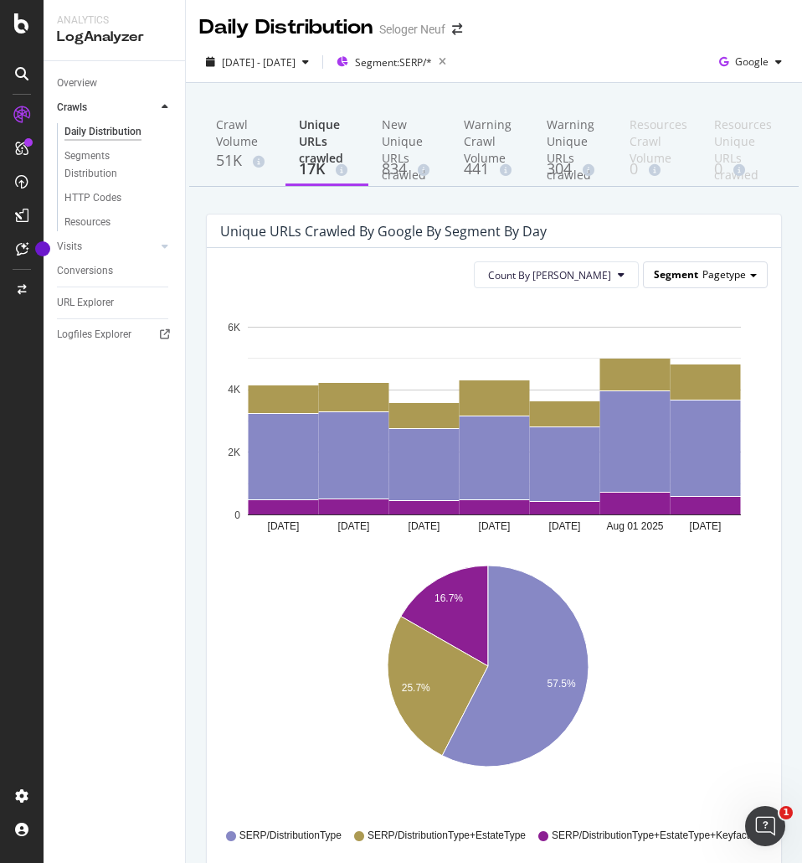
click at [735, 261] on div "Segment Pagetype" at bounding box center [705, 274] width 125 height 27
click at [733, 269] on span "Pagetype" at bounding box center [725, 274] width 44 height 14
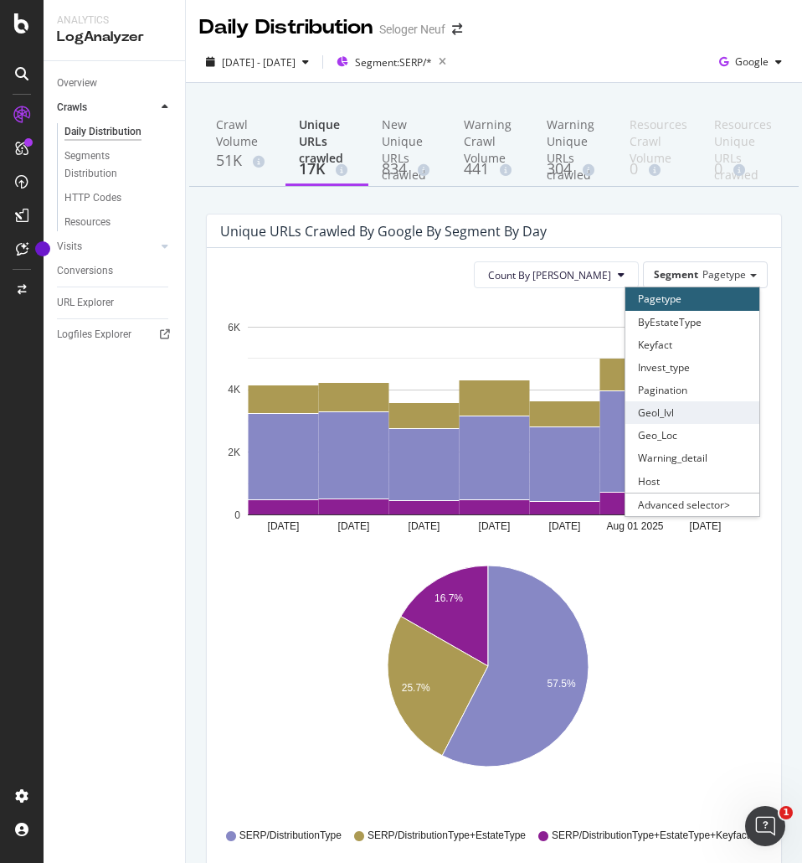
click at [672, 421] on div "Geol_lvl" at bounding box center [693, 412] width 134 height 23
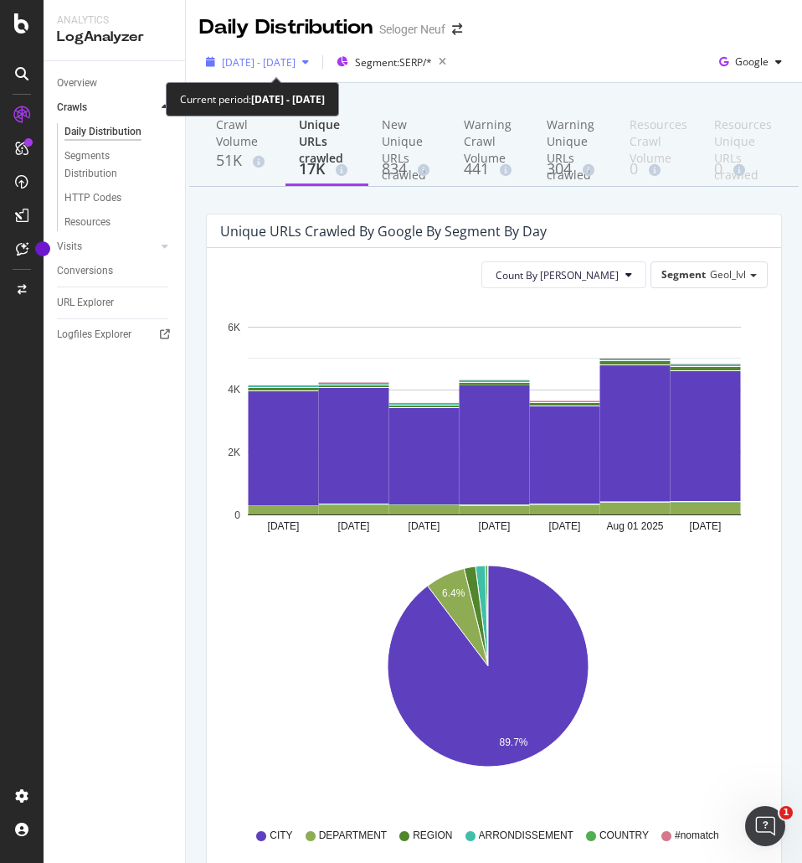
click at [296, 63] on span "[DATE] - [DATE]" at bounding box center [259, 62] width 74 height 14
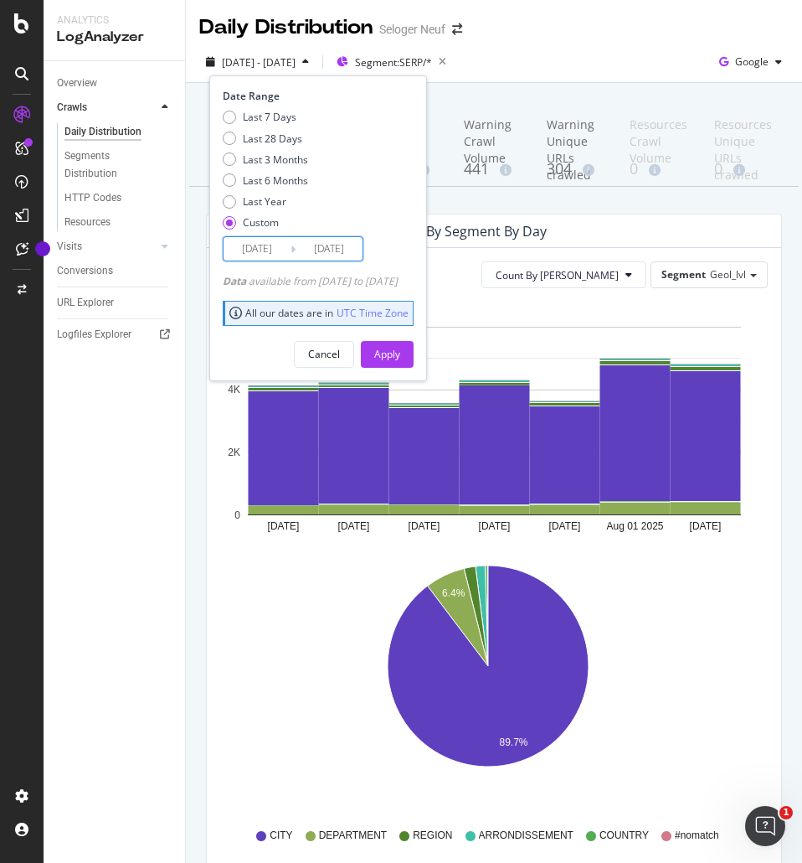
click at [252, 251] on input "[DATE]" at bounding box center [257, 248] width 67 height 23
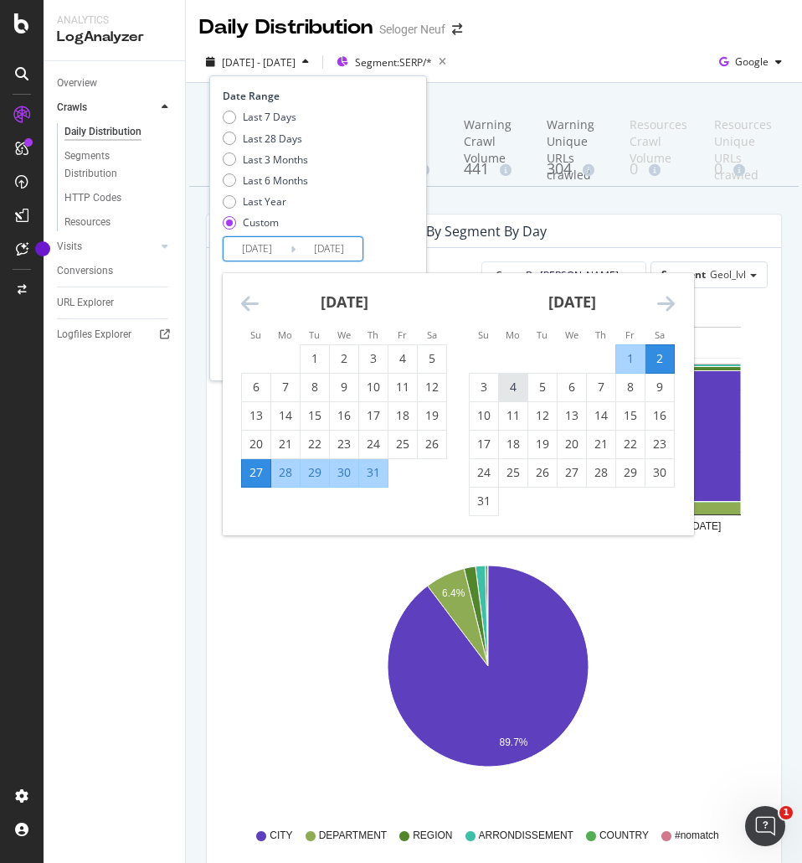
drag, startPoint x: 479, startPoint y: 392, endPoint x: 503, endPoint y: 396, distance: 24.7
click at [478, 392] on div "3" at bounding box center [484, 387] width 28 height 17
type input "[DATE]"
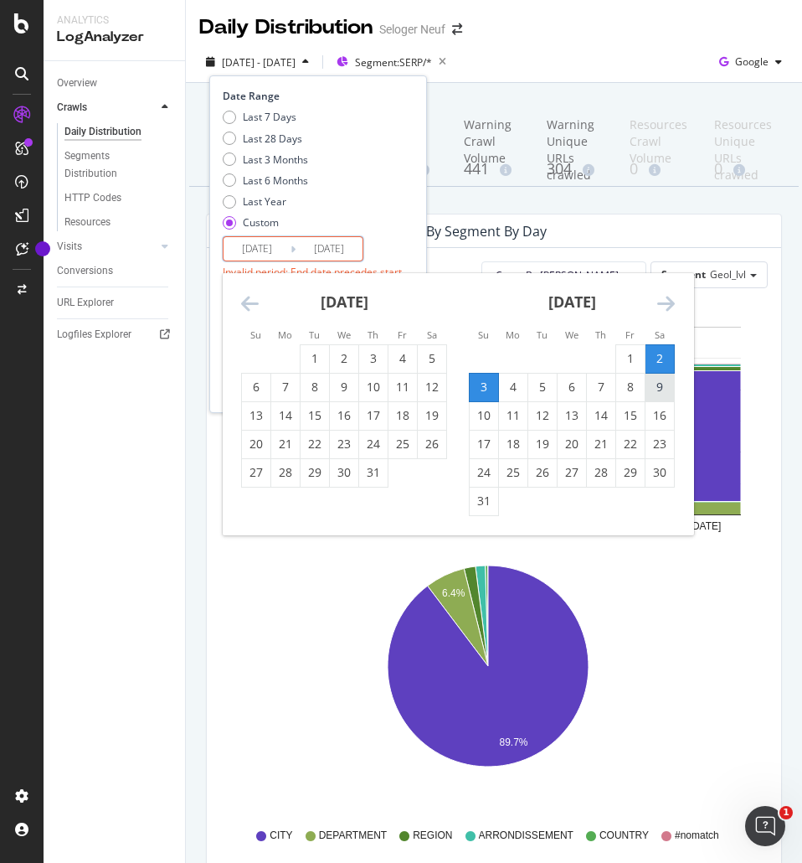
click at [657, 389] on div "9" at bounding box center [660, 387] width 28 height 17
type input "[DATE]"
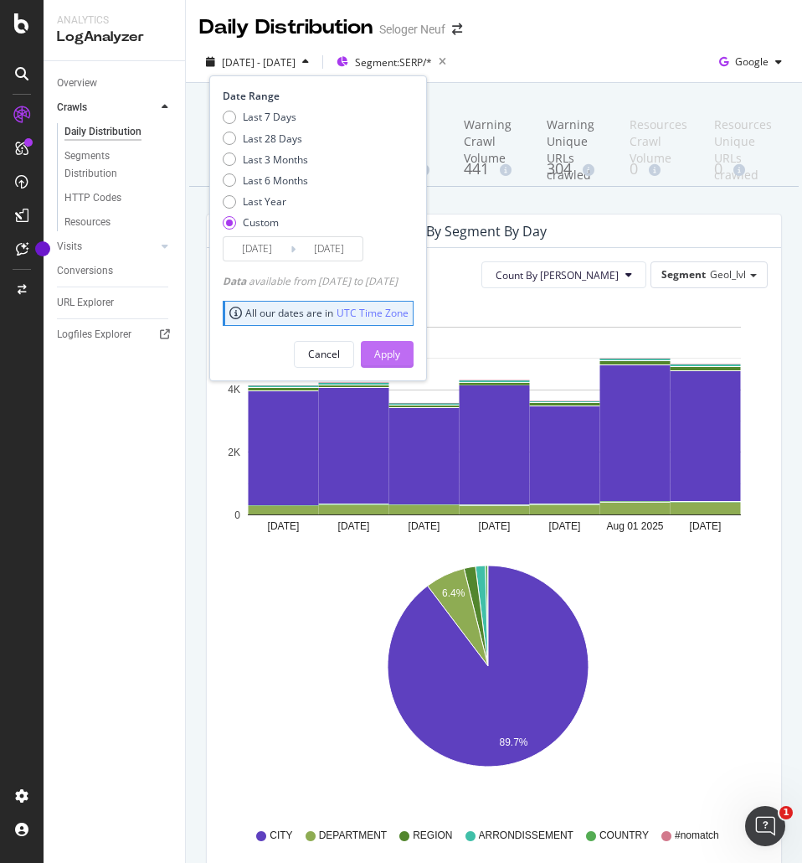
click at [400, 357] on div "Apply" at bounding box center [387, 354] width 26 height 14
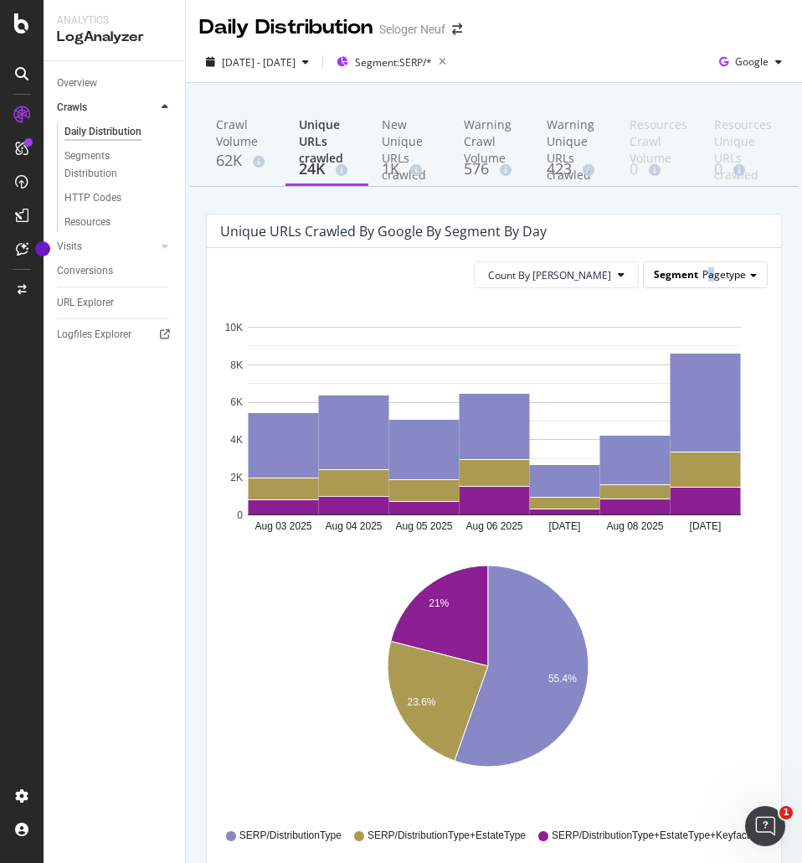
click at [703, 280] on span "Pagetype" at bounding box center [725, 274] width 44 height 14
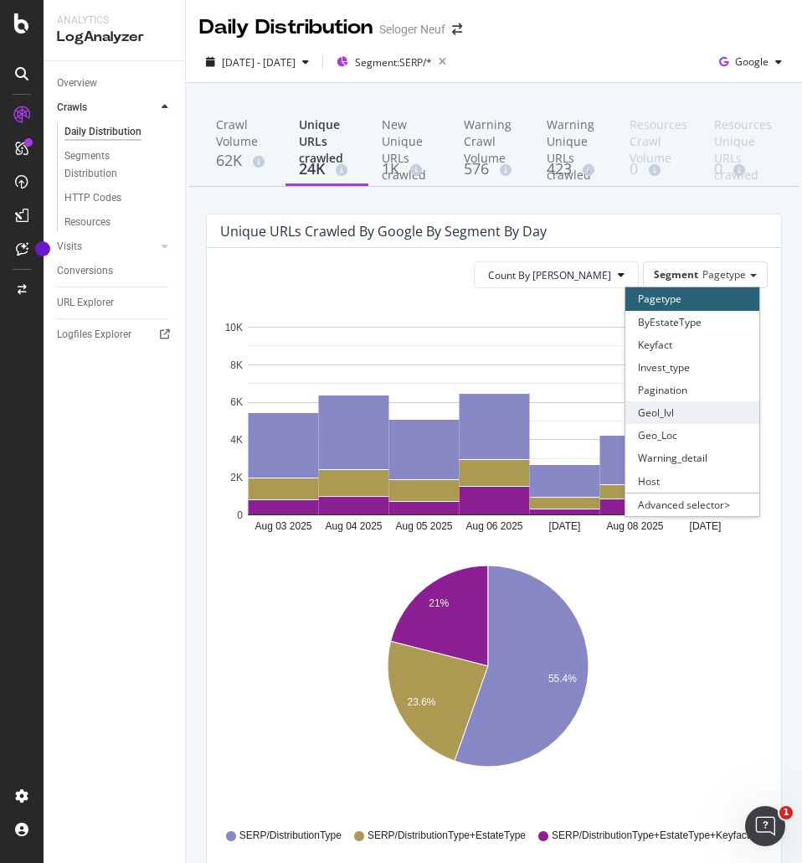
click at [668, 416] on div "Geol_lvl" at bounding box center [693, 412] width 134 height 23
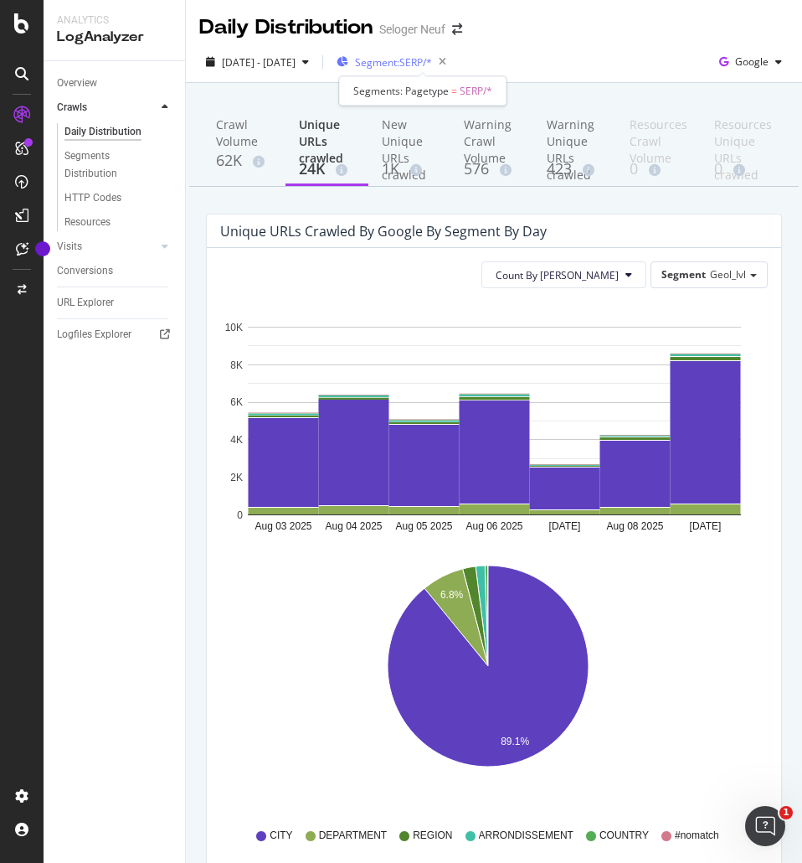
click at [407, 59] on span "Segment: SERP/*" at bounding box center [393, 62] width 77 height 14
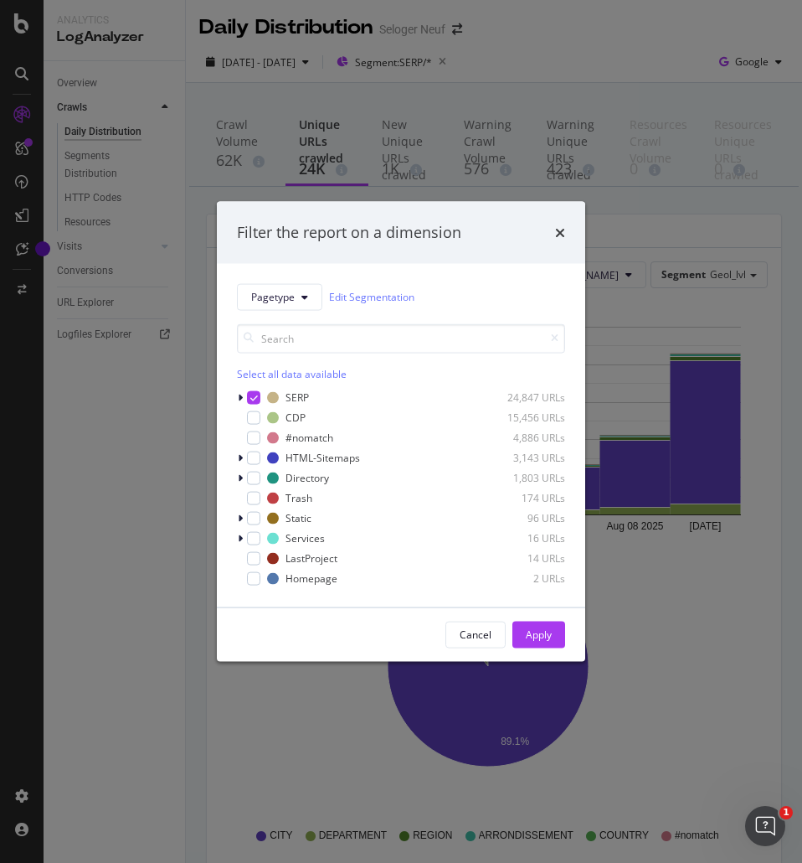
click at [309, 59] on div "Filter the report on a dimension Pagetype Edit Segmentation Select all data ava…" at bounding box center [401, 431] width 802 height 863
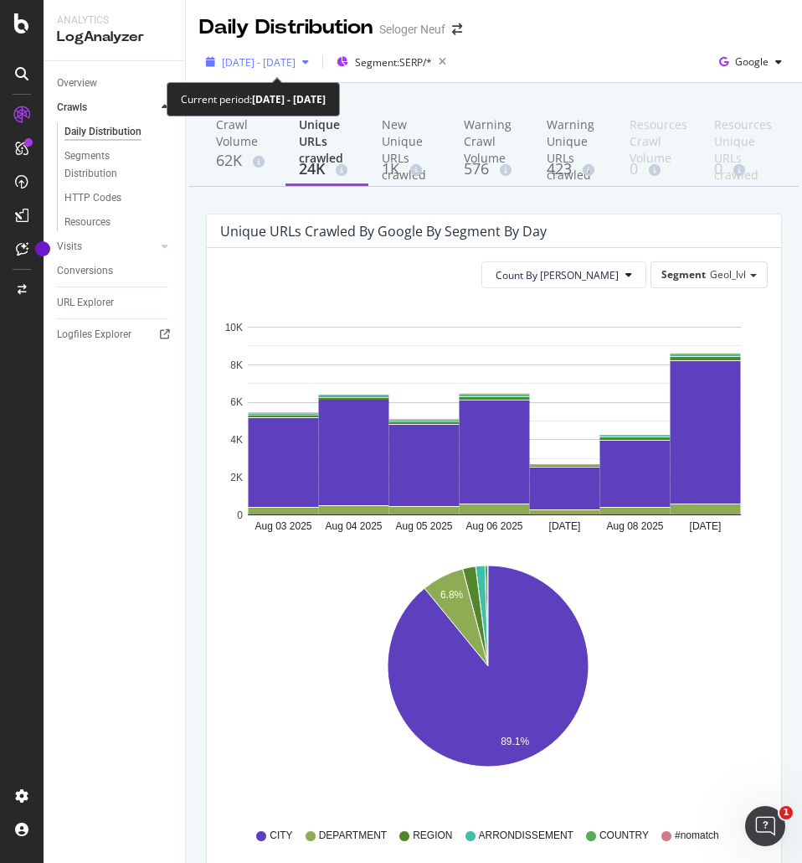
click at [296, 61] on span "[DATE] - [DATE]" at bounding box center [259, 62] width 74 height 14
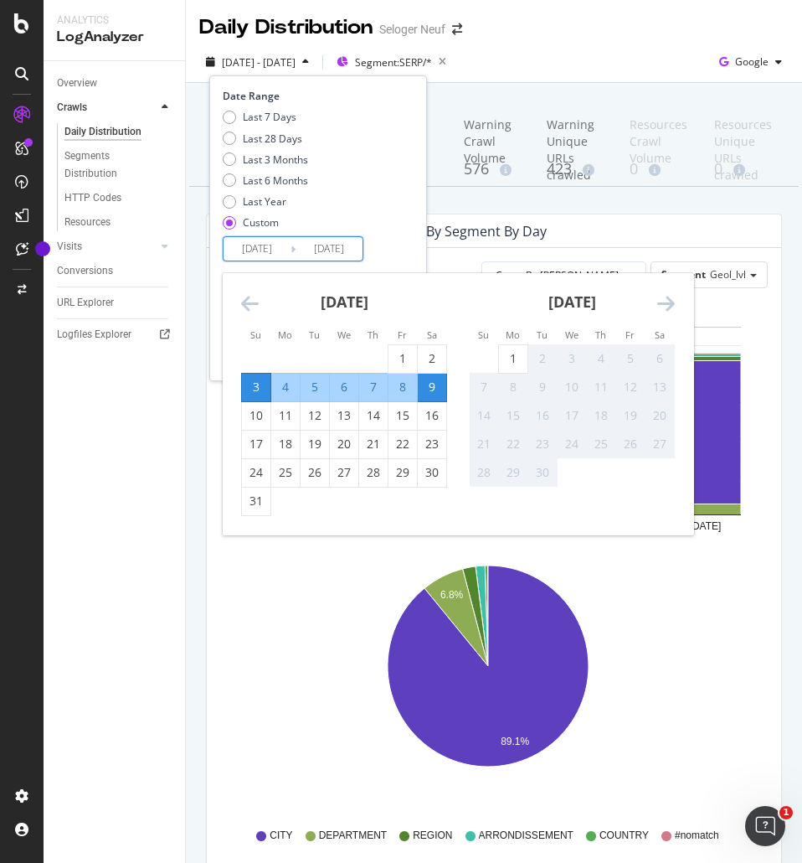
click at [251, 250] on input "[DATE]" at bounding box center [257, 248] width 67 height 23
click at [262, 423] on div "10" at bounding box center [256, 415] width 28 height 17
type input "[DATE]"
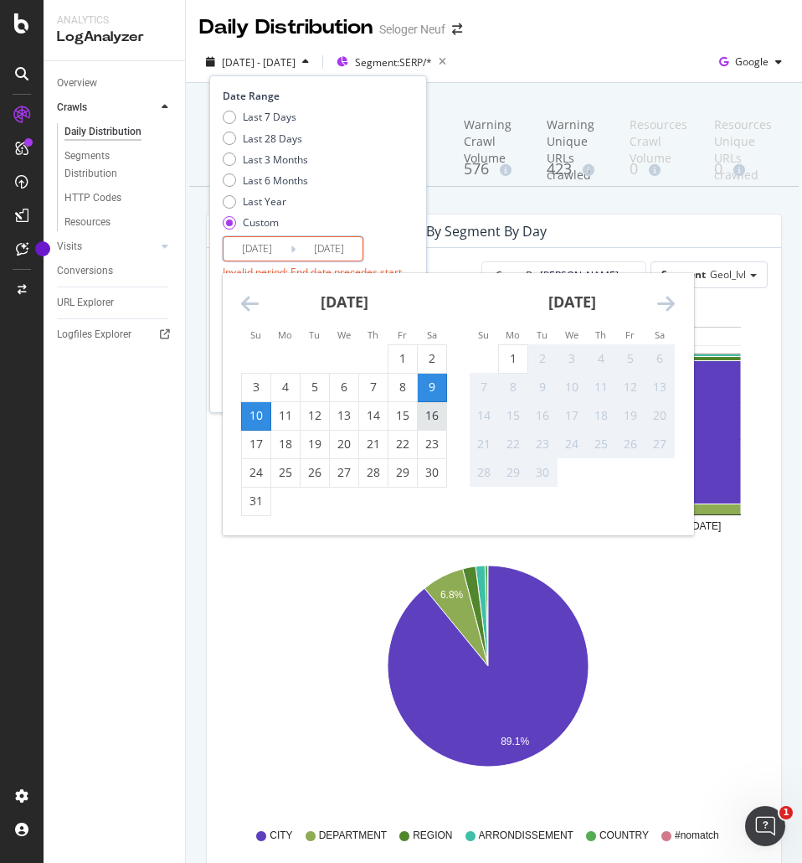
click at [430, 415] on div "16" at bounding box center [432, 415] width 28 height 17
type input "[DATE]"
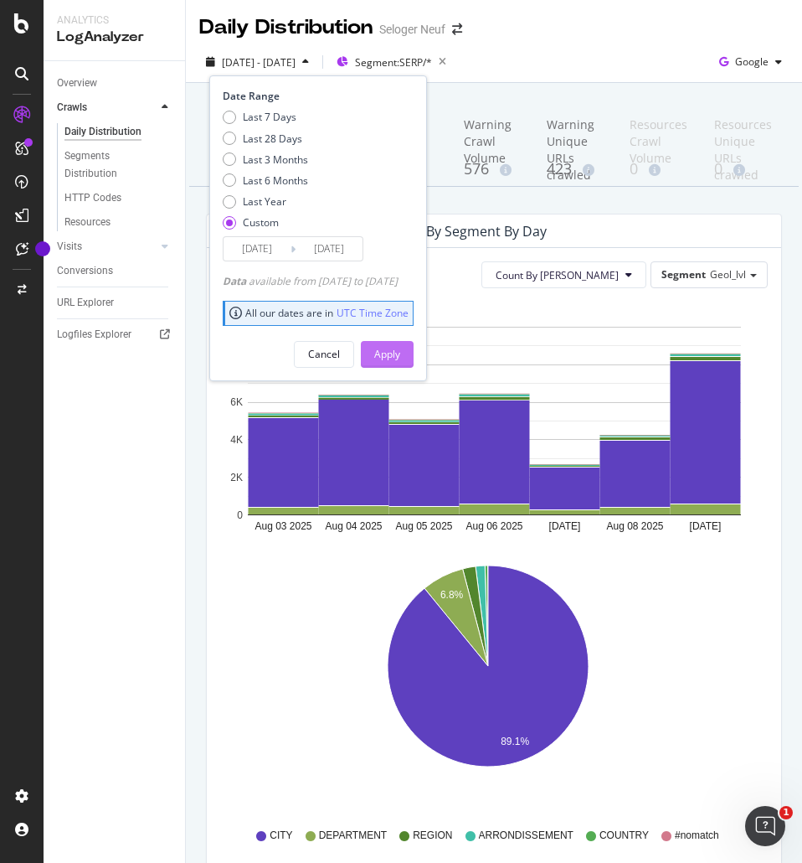
click at [414, 347] on button "Apply" at bounding box center [387, 354] width 53 height 27
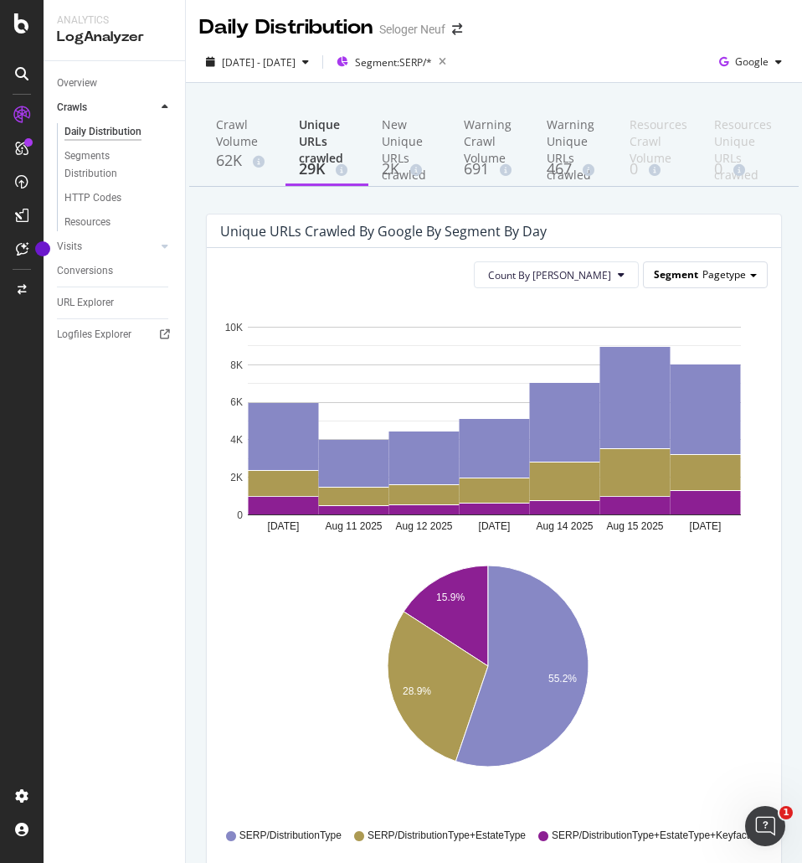
click at [709, 283] on div "Segment Pagetype" at bounding box center [705, 274] width 123 height 24
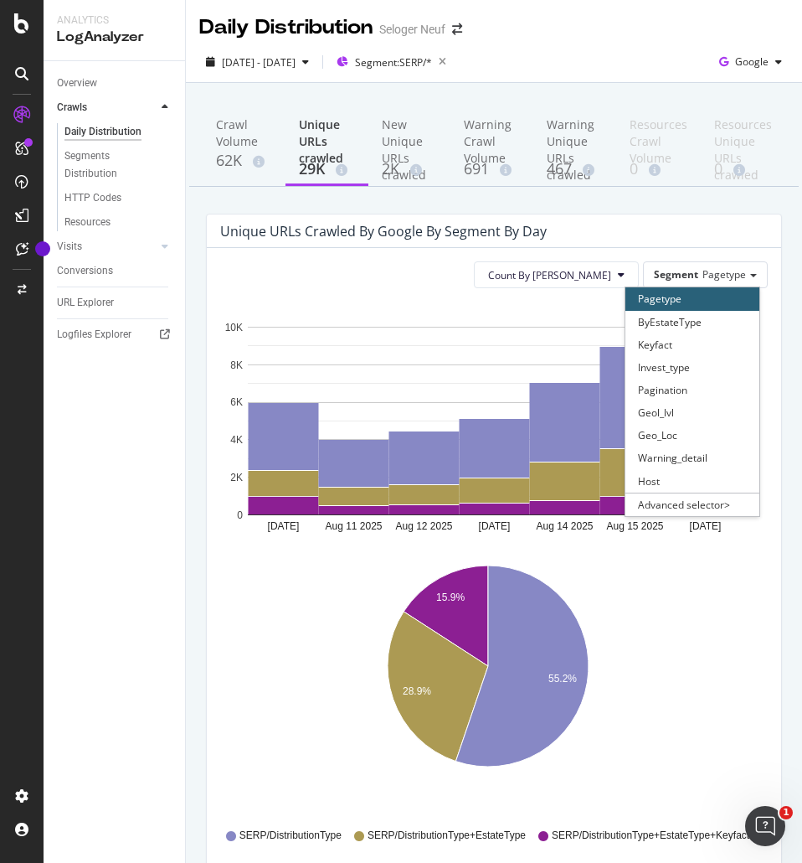
click at [658, 408] on div "Geol_lvl" at bounding box center [693, 412] width 134 height 23
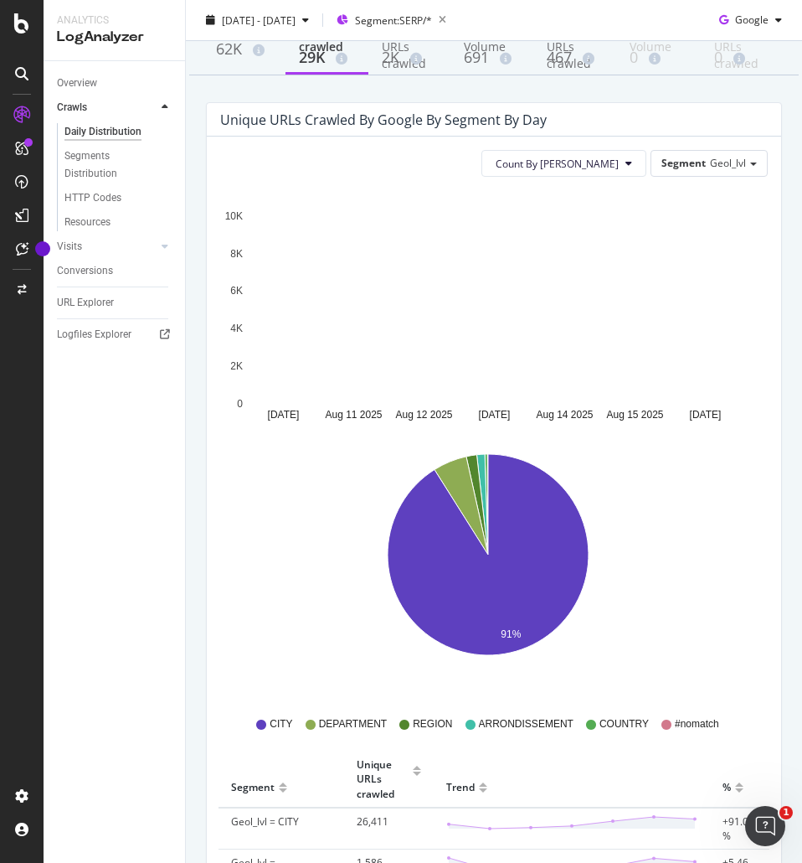
scroll to position [168, 0]
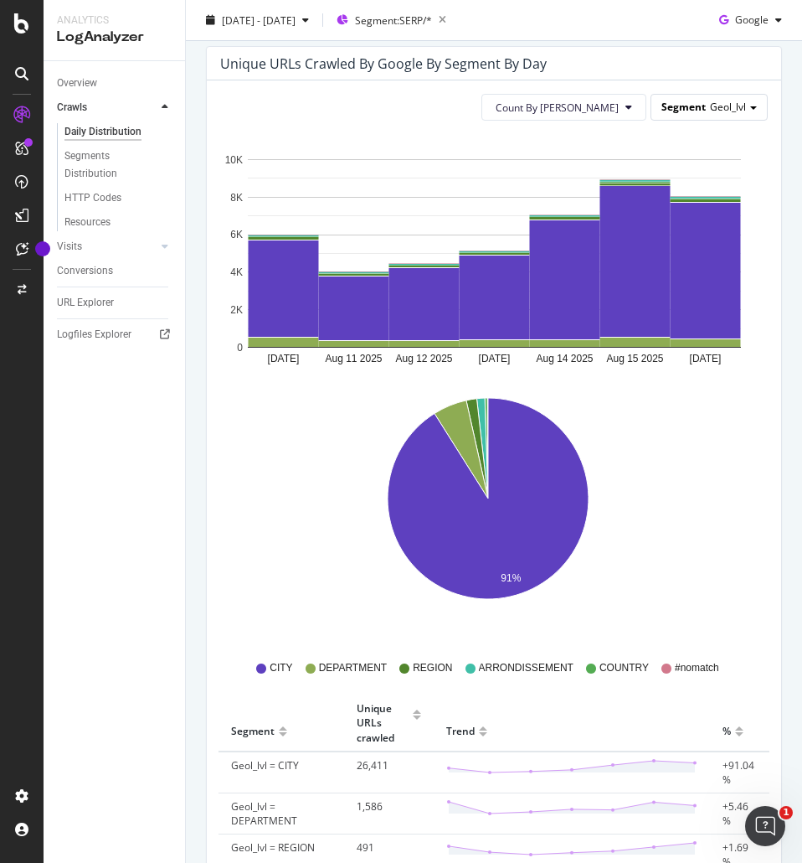
click at [710, 101] on span "Geol_lvl" at bounding box center [728, 107] width 36 height 14
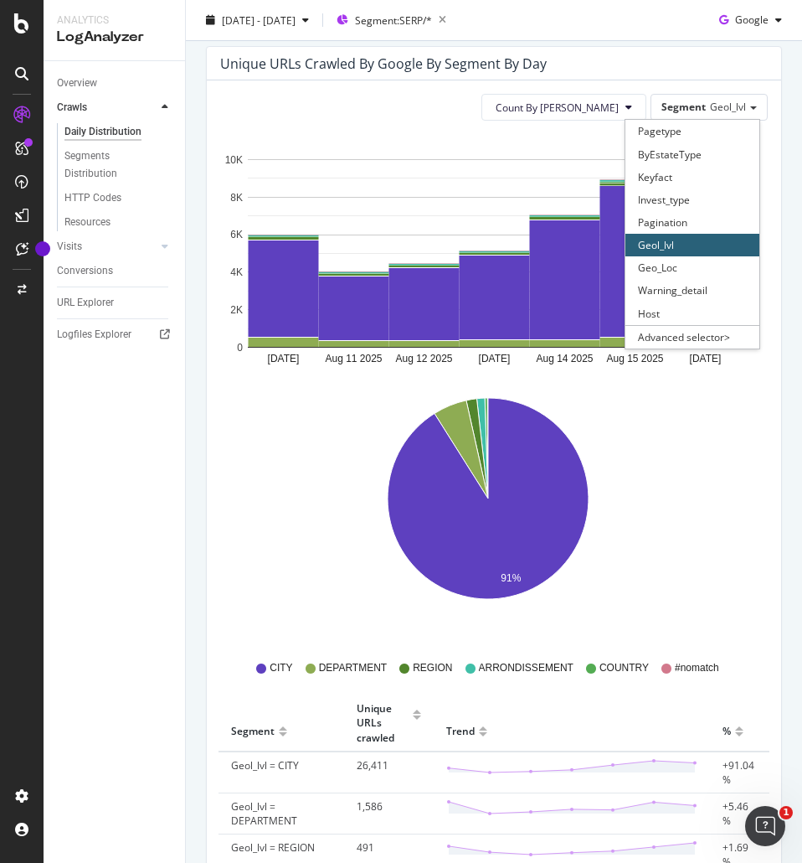
click at [460, 127] on div "Count By Day Segment Geol_lvl Pagetype ByEstateType Keyfact Invest_type Paginat…" at bounding box center [494, 562] width 575 height 965
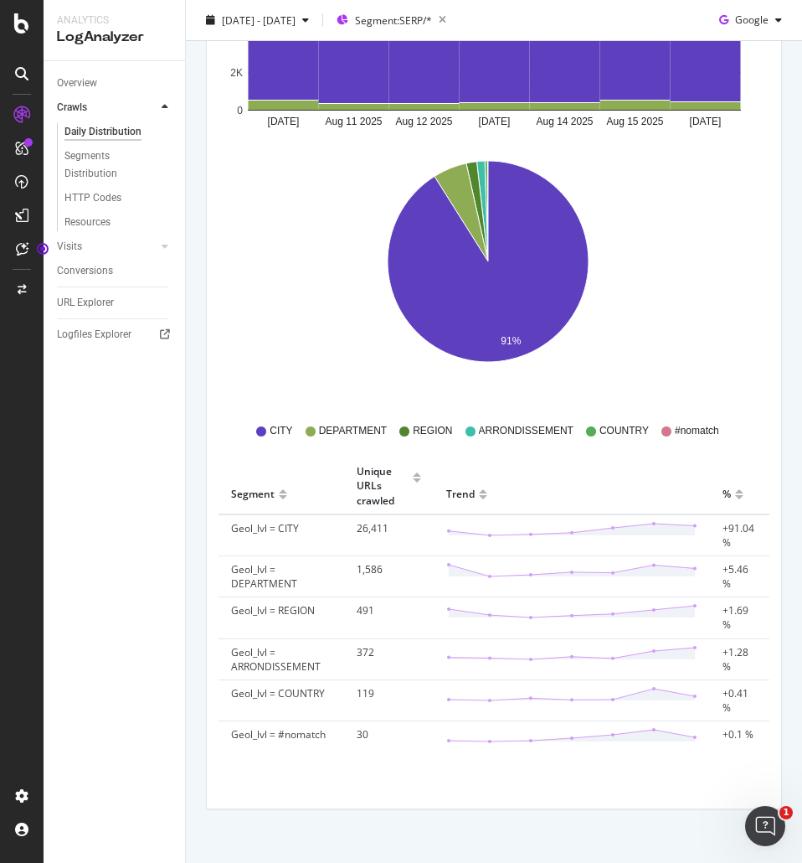
scroll to position [0, 0]
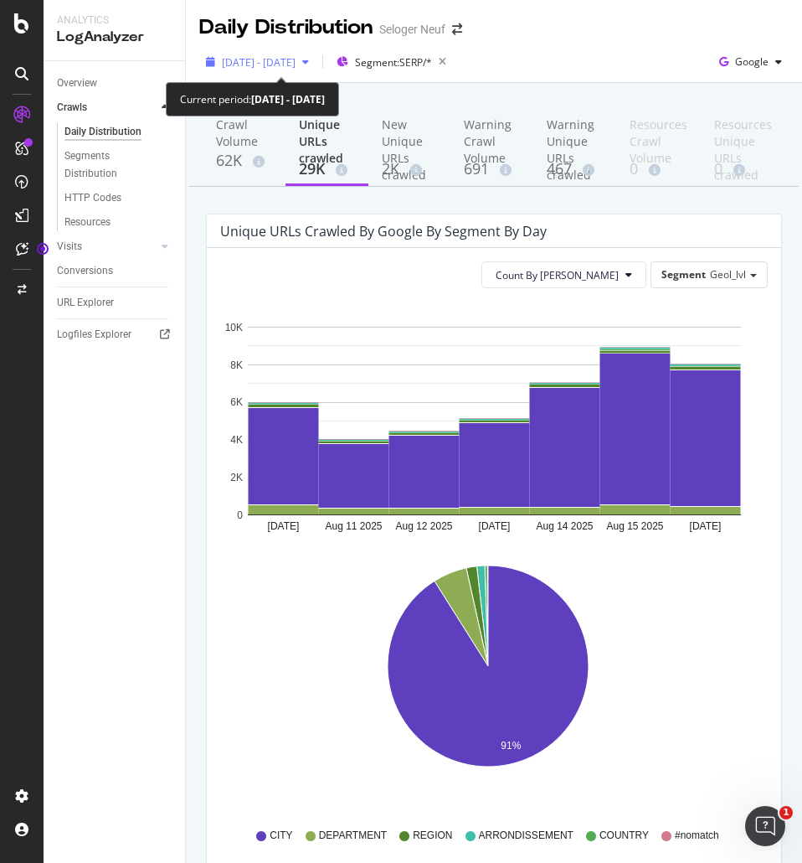
click at [269, 59] on span "[DATE] - [DATE]" at bounding box center [259, 62] width 74 height 14
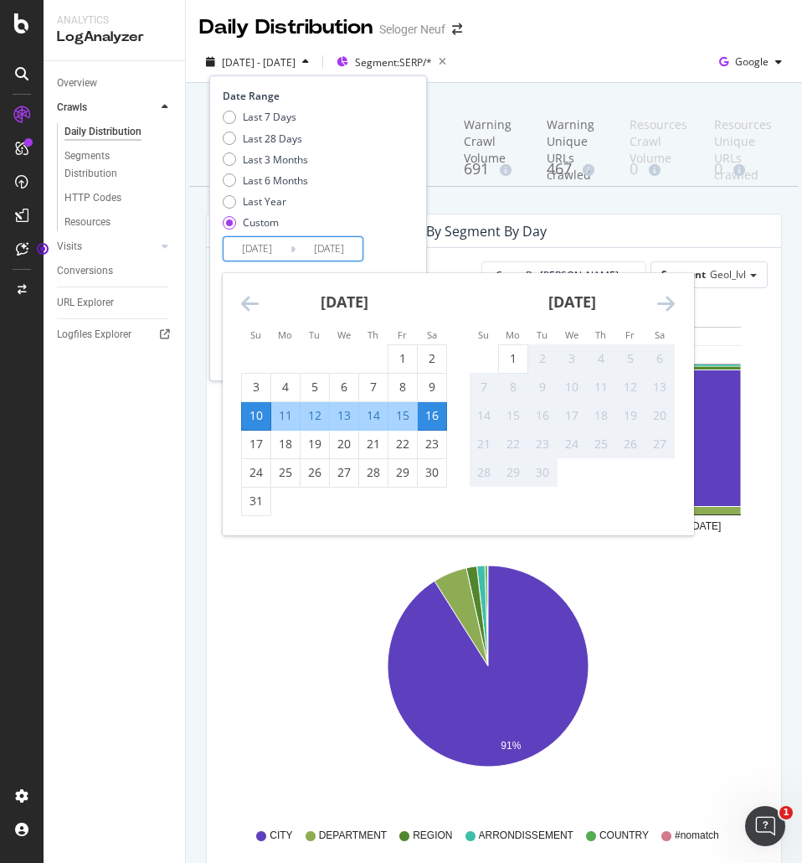
click at [250, 243] on input "[DATE]" at bounding box center [257, 248] width 67 height 23
click at [258, 442] on div "17" at bounding box center [256, 444] width 28 height 17
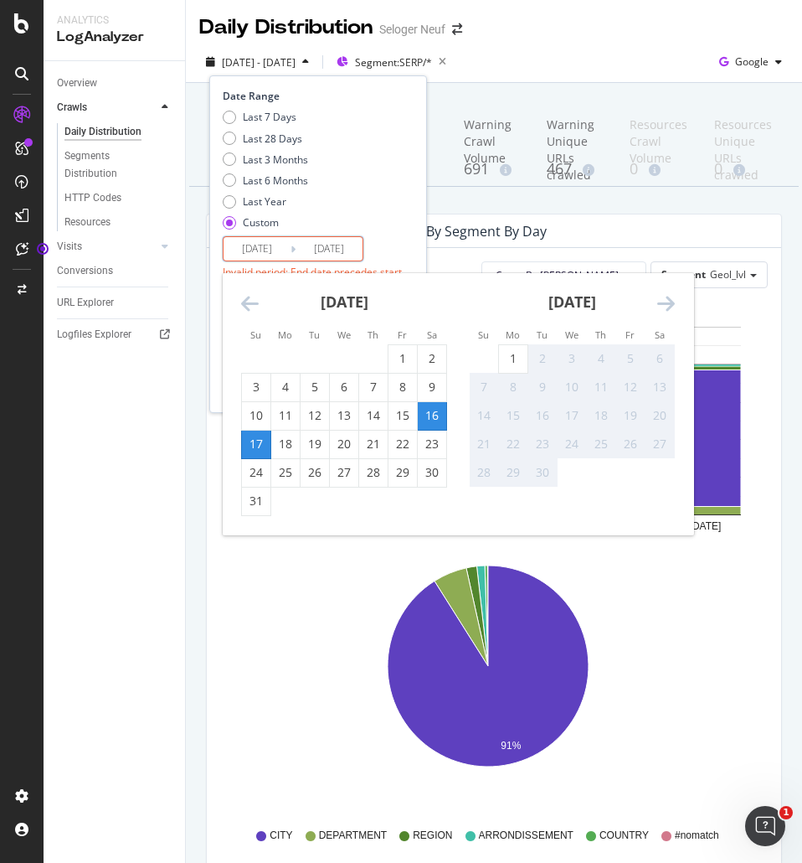
type input "[DATE]"
click at [426, 445] on div "23" at bounding box center [432, 444] width 28 height 17
type input "[DATE]"
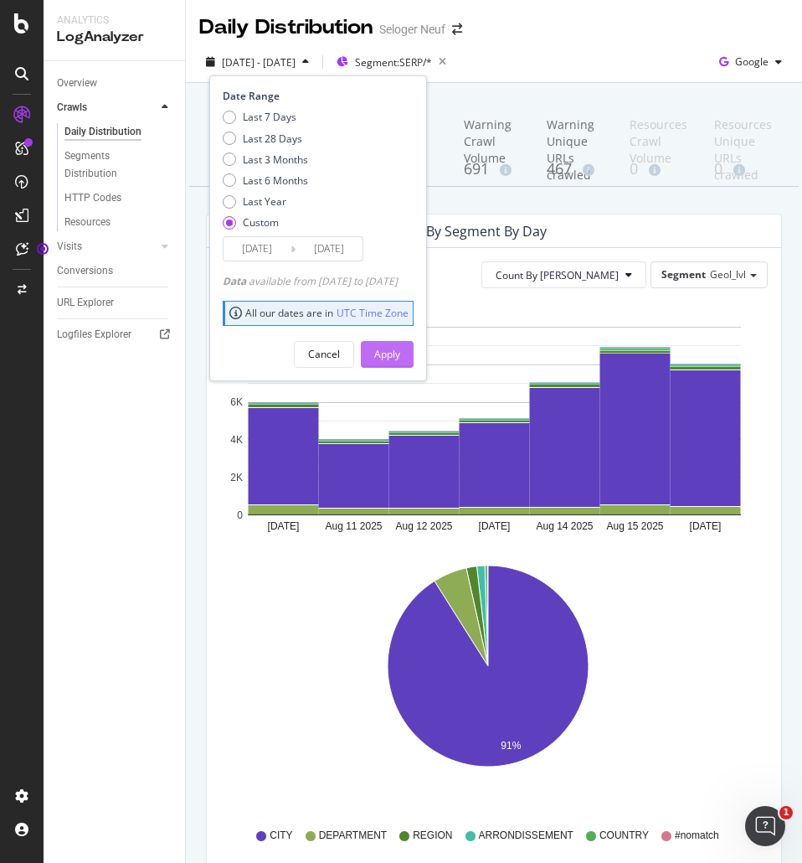
click at [400, 353] on div "Apply" at bounding box center [387, 354] width 26 height 14
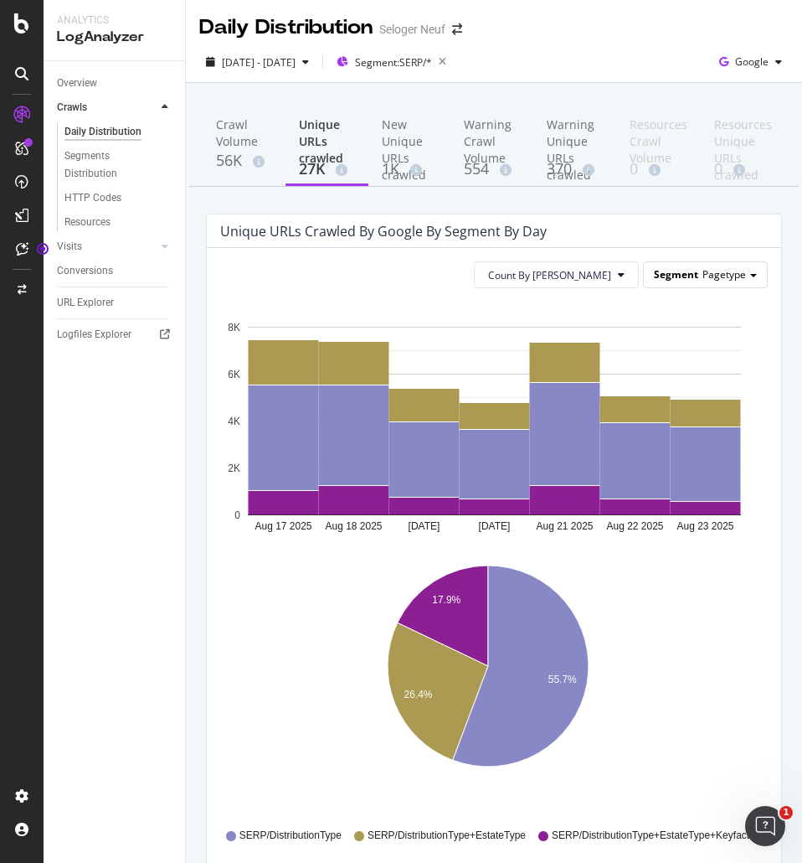
click at [709, 276] on span "Pagetype" at bounding box center [725, 274] width 44 height 14
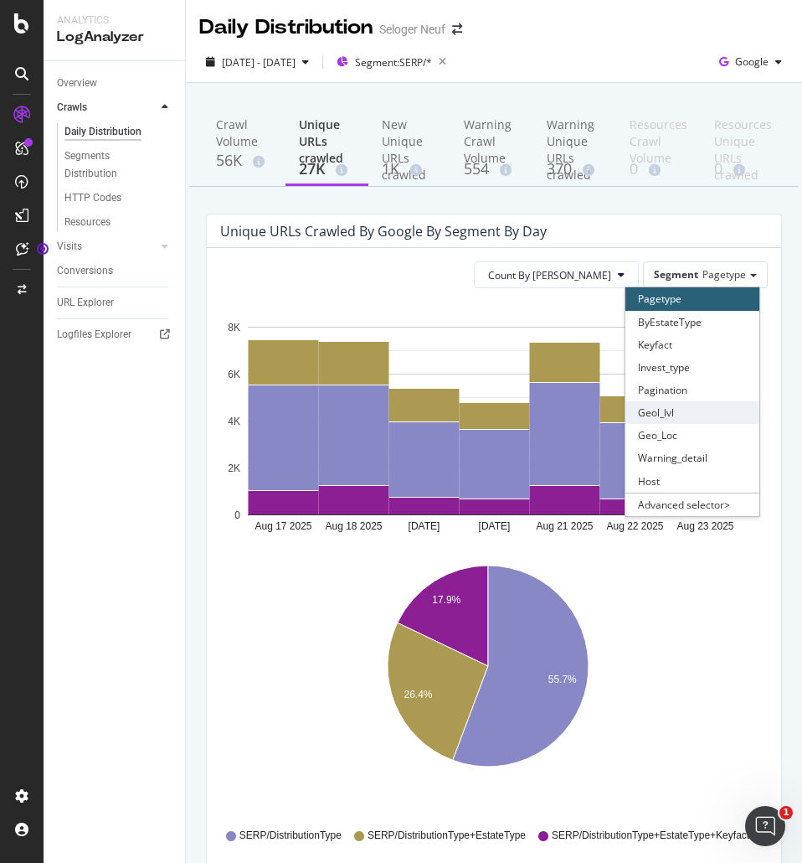
click at [690, 415] on div "Geol_lvl" at bounding box center [693, 412] width 134 height 23
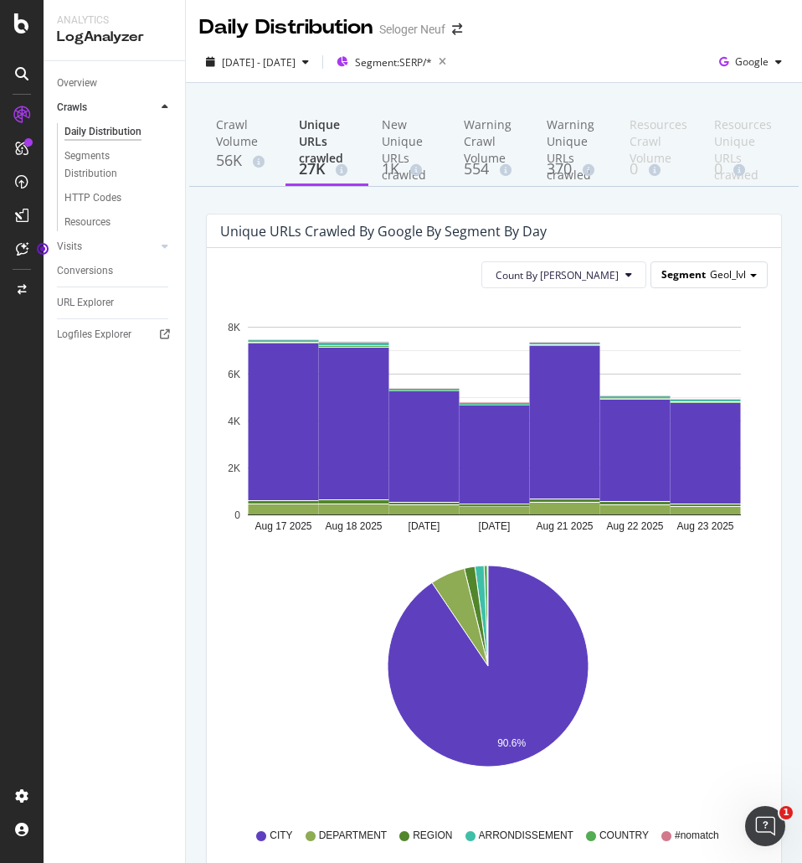
click at [709, 285] on div "Segment Geol_lvl" at bounding box center [710, 274] width 116 height 24
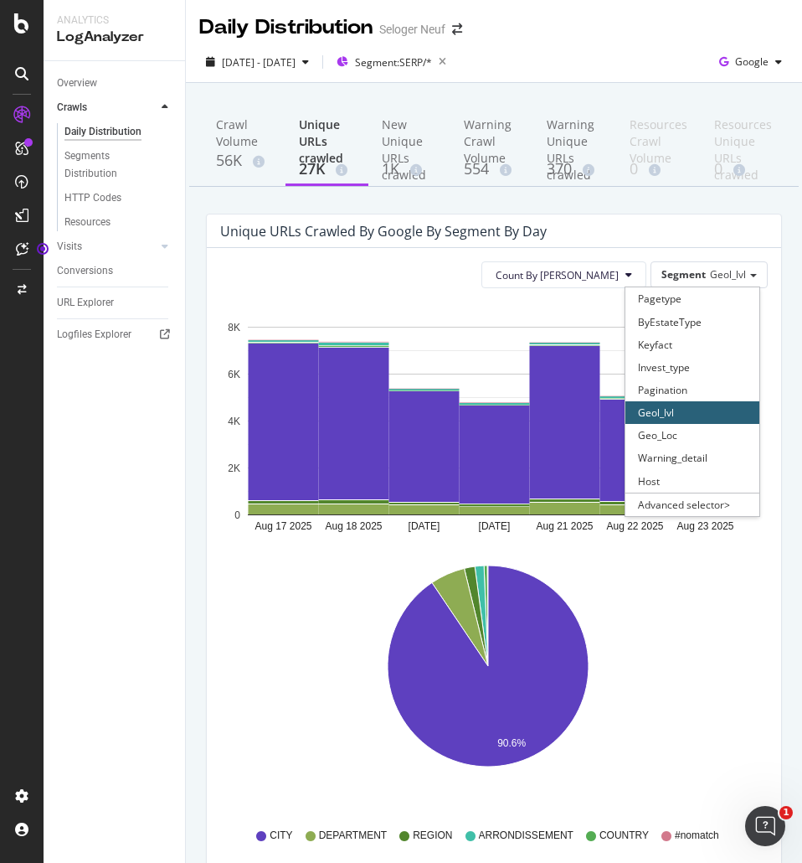
click at [426, 280] on div "Count By Day Segment Geol_lvl Pagetype ByEstateType Keyfact Invest_type Paginat…" at bounding box center [494, 274] width 548 height 27
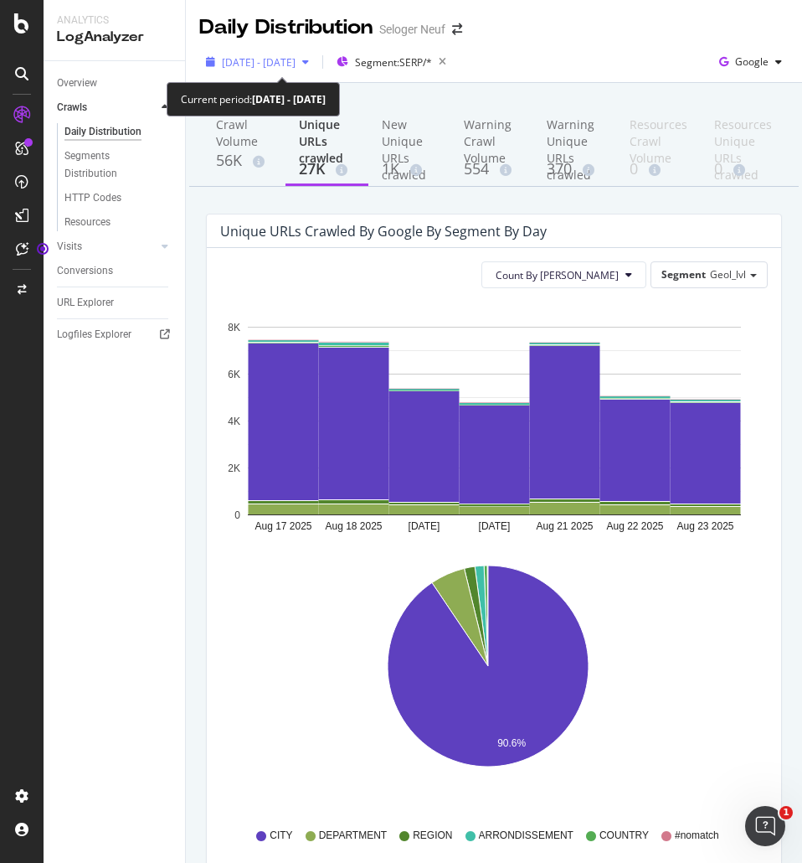
click at [255, 57] on span "[DATE] - [DATE]" at bounding box center [259, 62] width 74 height 14
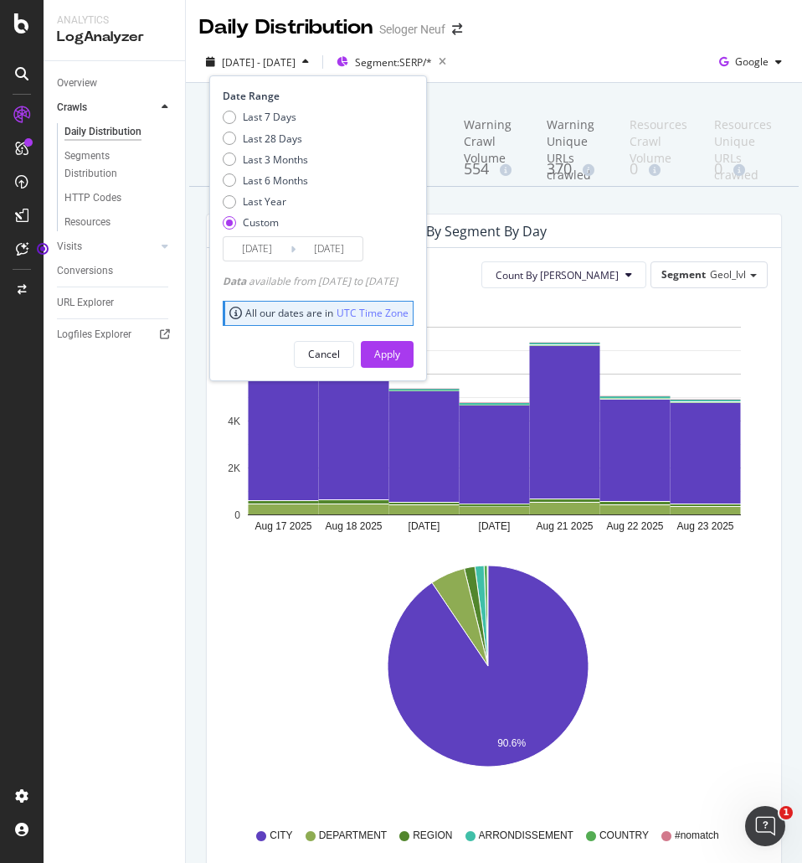
click at [261, 240] on input "[DATE]" at bounding box center [257, 248] width 67 height 23
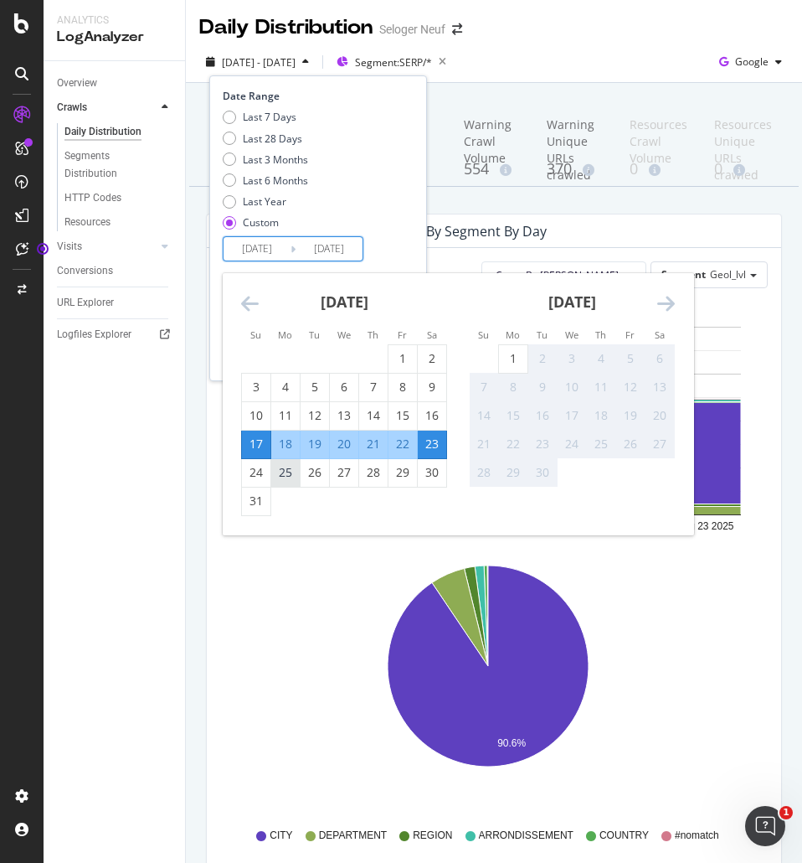
drag, startPoint x: 247, startPoint y: 478, endPoint x: 299, endPoint y: 484, distance: 52.3
click at [248, 478] on div "24" at bounding box center [256, 472] width 28 height 17
type input "[DATE]"
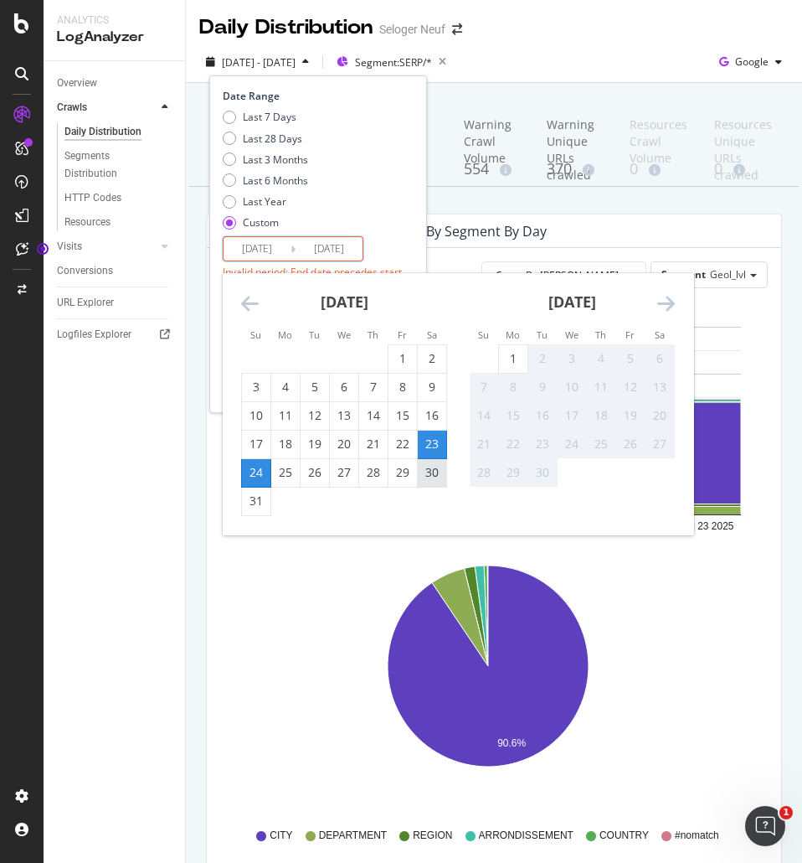
click at [429, 476] on div "30" at bounding box center [432, 472] width 28 height 17
type input "[DATE]"
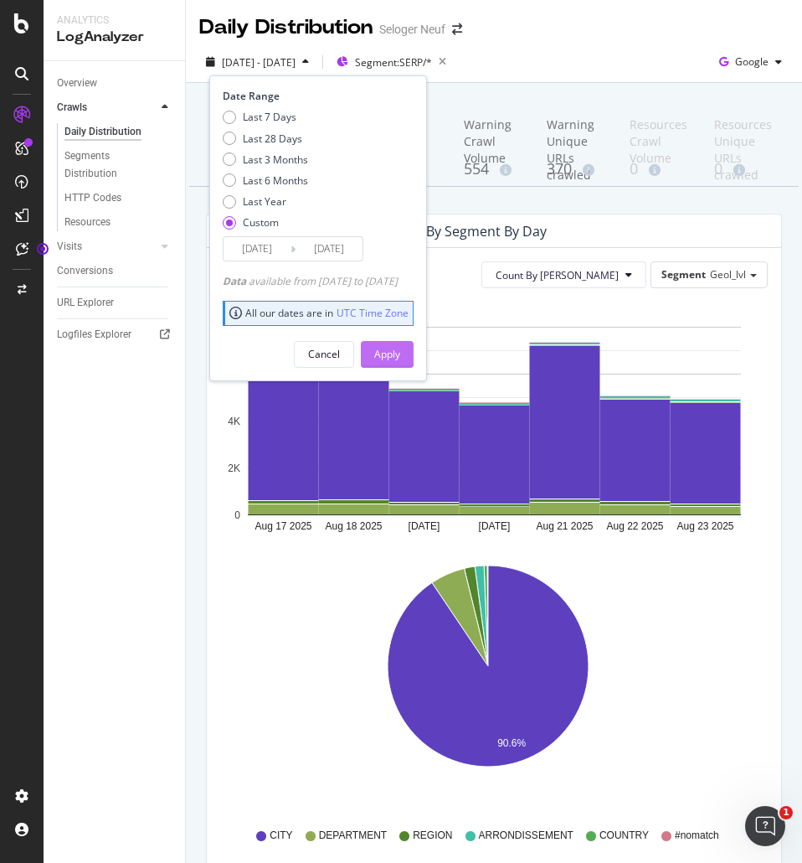
click at [400, 355] on div "Apply" at bounding box center [387, 354] width 26 height 14
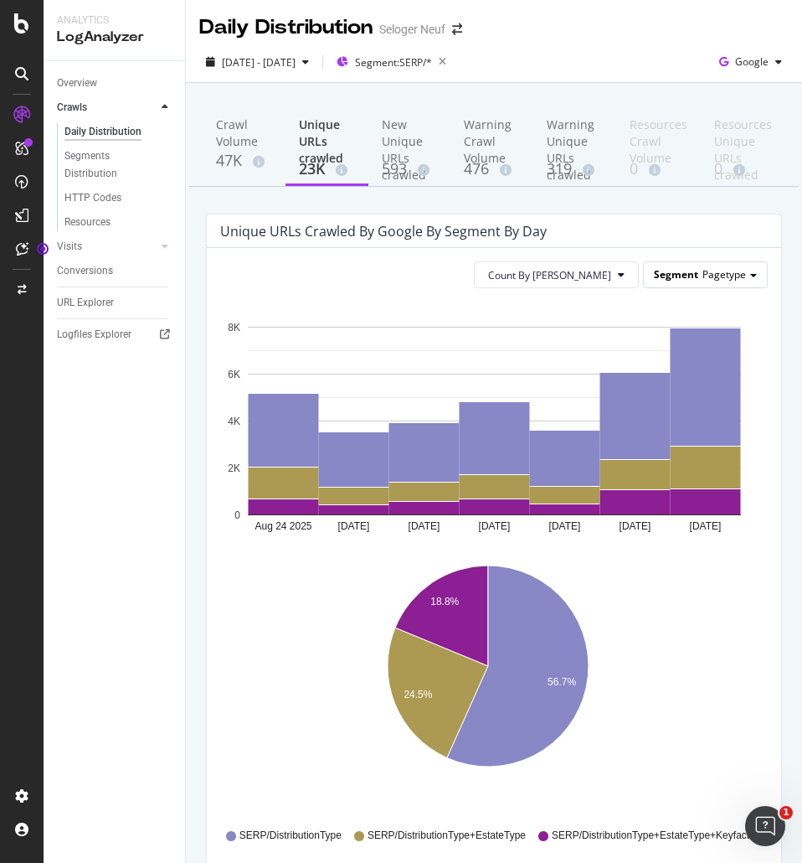
click at [688, 266] on div "Segment Pagetype" at bounding box center [705, 274] width 123 height 24
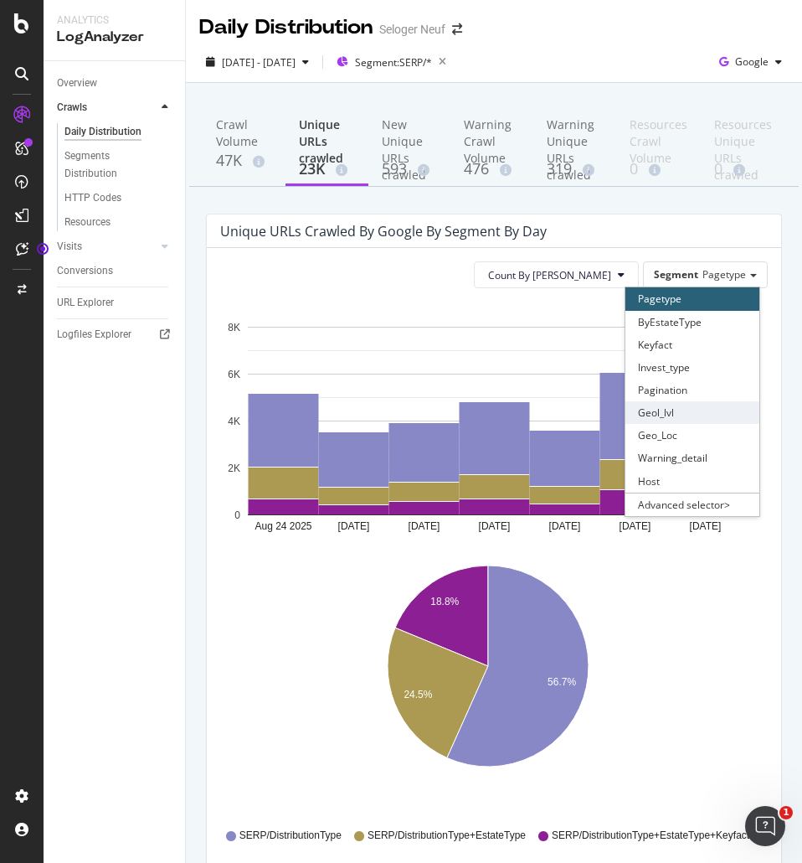
click at [667, 410] on div "Geol_lvl" at bounding box center [693, 412] width 134 height 23
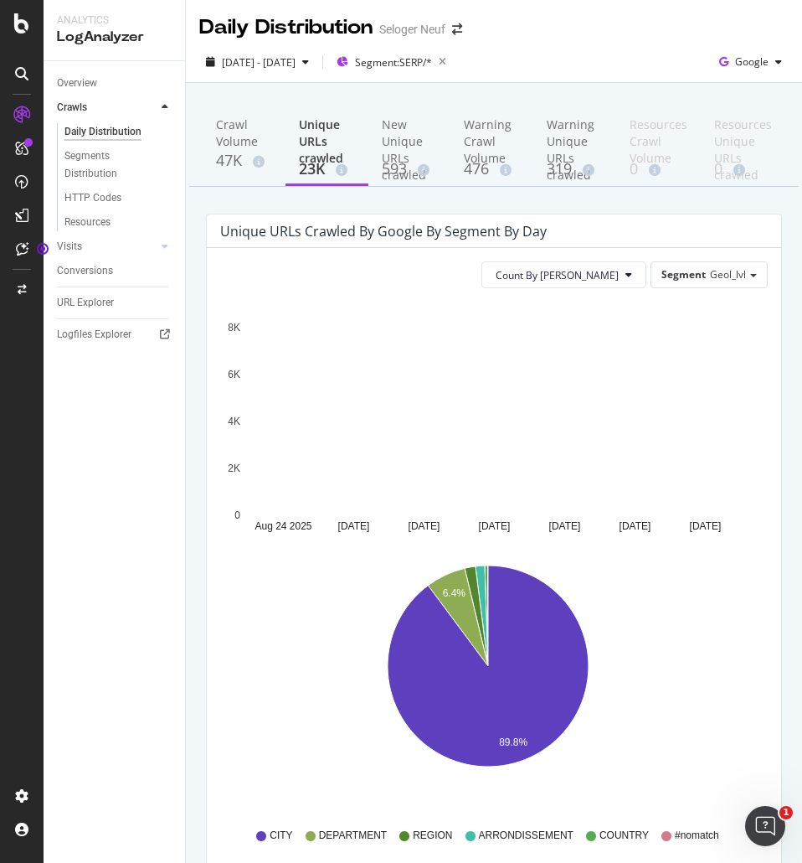
scroll to position [438, 0]
